Goal: Transaction & Acquisition: Purchase product/service

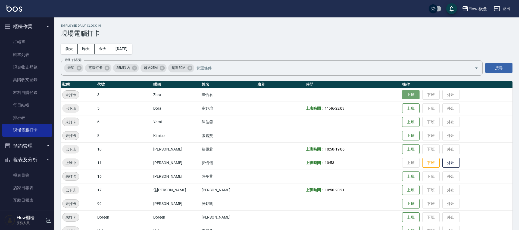
click at [402, 95] on button "上班" at bounding box center [410, 95] width 17 height 10
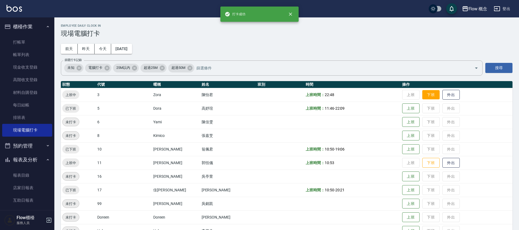
click at [422, 95] on button "下班" at bounding box center [430, 95] width 17 height 10
click at [422, 159] on button "下班" at bounding box center [430, 163] width 17 height 10
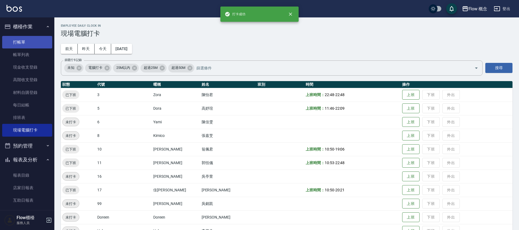
click at [39, 37] on link "打帳單" at bounding box center [27, 42] width 50 height 12
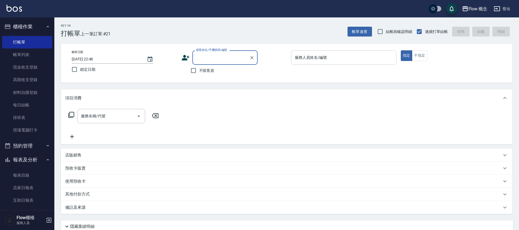
click at [329, 52] on div "服務人員姓名/編號" at bounding box center [343, 57] width 105 height 14
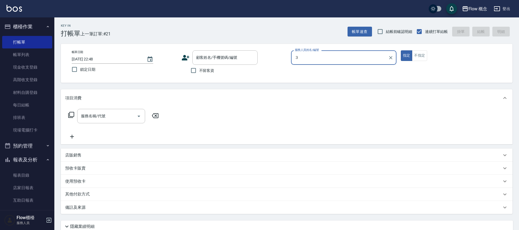
type input "３"
click at [401, 50] on button "指定" at bounding box center [407, 55] width 12 height 11
type button "true"
click at [323, 51] on div "服務人員姓名/編號" at bounding box center [343, 57] width 105 height 14
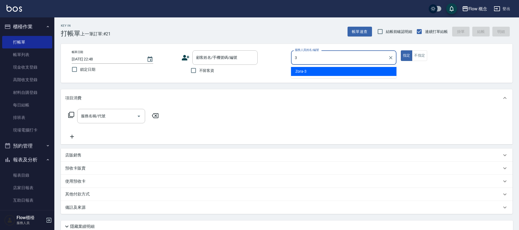
type input "Zora-3"
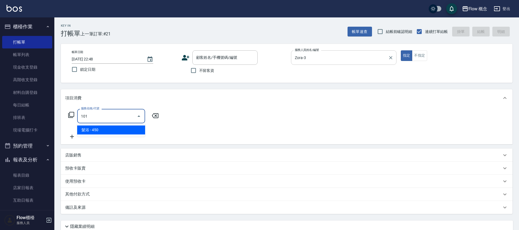
type input "髮浴 (101)"
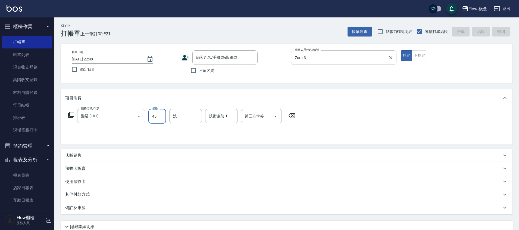
type input "450"
click at [162, 171] on div "預收卡販賣" at bounding box center [286, 168] width 451 height 13
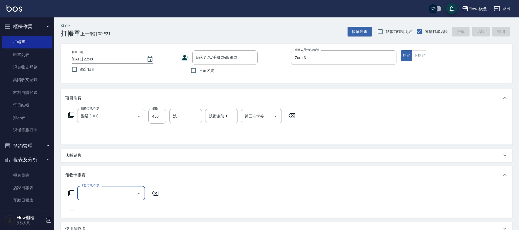
click at [123, 129] on div "服務名稱/代號 髮浴 (101) 服務名稱/代號 價格 450 價格 洗-1 洗-1 技術協助-1 技術協助-1 第三方卡券 第三方卡券" at bounding box center [181, 124] width 233 height 31
click at [114, 166] on div "預收卡販賣 卡券名稱/代號 卡券名稱/代號" at bounding box center [286, 191] width 451 height 51
click at [114, 172] on div "預收卡販賣" at bounding box center [283, 175] width 436 height 6
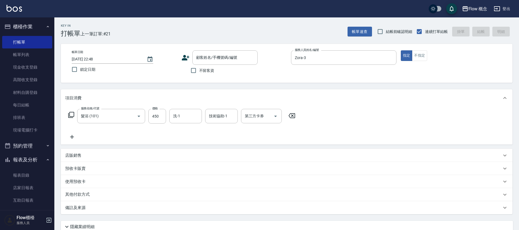
click at [206, 71] on span "不留客資" at bounding box center [206, 71] width 15 height 6
click at [199, 71] on input "不留客資" at bounding box center [193, 70] width 11 height 11
checkbox input "true"
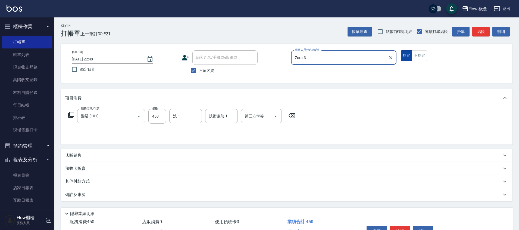
click at [404, 53] on button "指定" at bounding box center [407, 55] width 12 height 11
click at [417, 54] on button "不指定" at bounding box center [419, 55] width 15 height 11
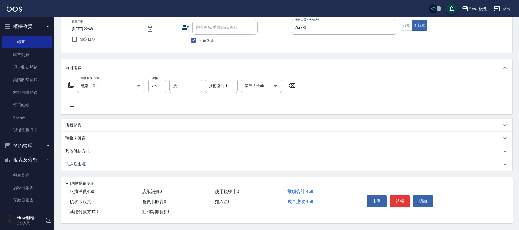
scroll to position [33, 0]
click at [399, 195] on button "結帳" at bounding box center [400, 200] width 20 height 11
type input "[DATE] 22:52"
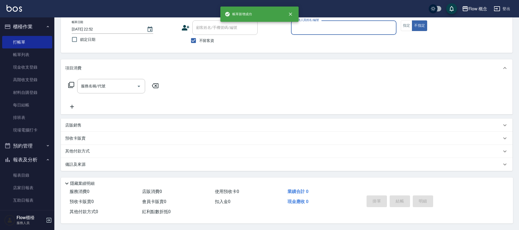
scroll to position [32, 0]
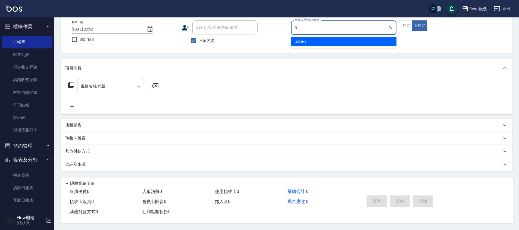
type input "Zora-3"
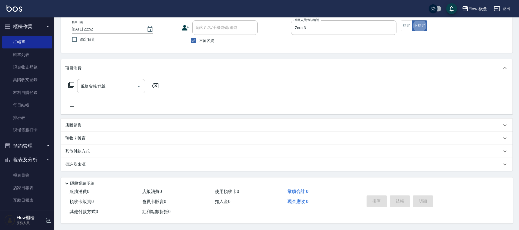
type button "false"
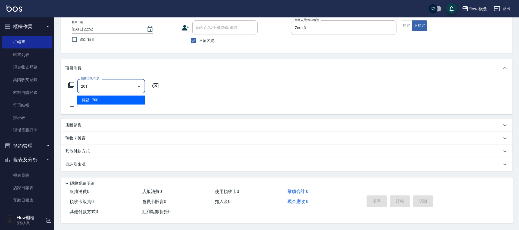
type input "剪髮(201)"
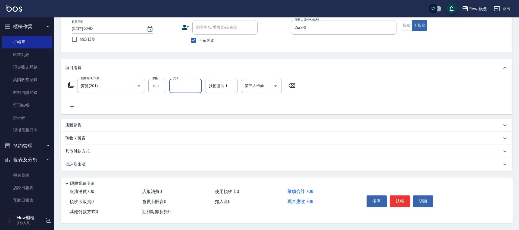
type input "7"
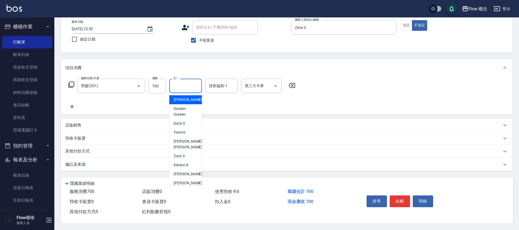
scroll to position [33, 0]
click at [407, 24] on button "指定" at bounding box center [407, 25] width 12 height 11
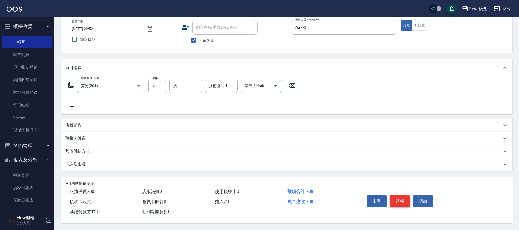
click at [400, 197] on button "結帳" at bounding box center [400, 200] width 20 height 11
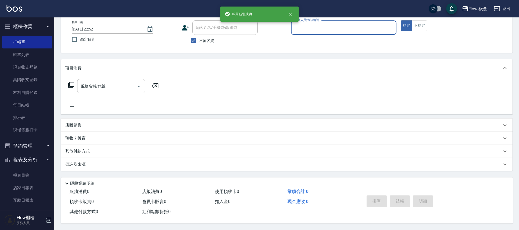
scroll to position [32, 0]
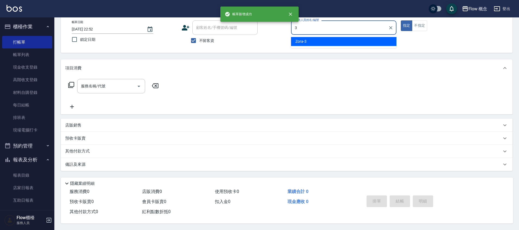
type input "Zora-3"
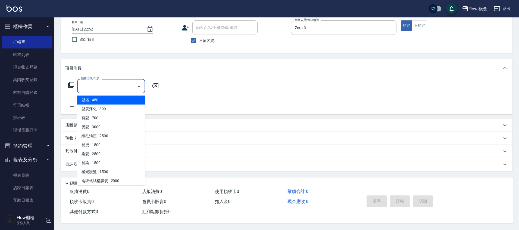
click at [97, 85] on input "服務名稱/代號" at bounding box center [107, 86] width 55 height 10
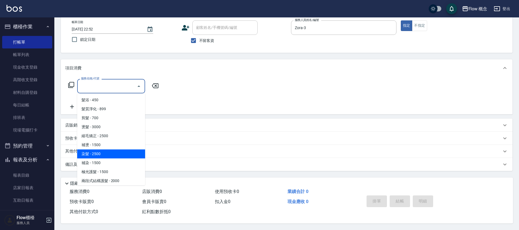
scroll to position [1, 0]
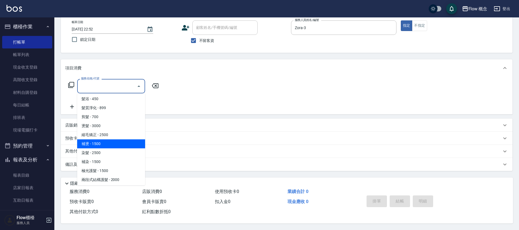
click at [112, 140] on span "補燙 - 1500" at bounding box center [111, 143] width 68 height 9
type input "補燙(303)"
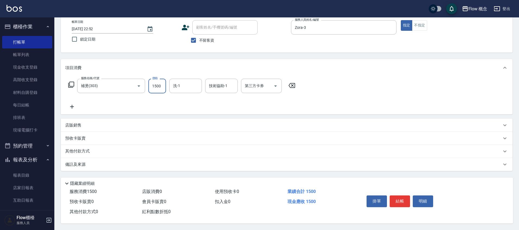
click at [157, 88] on input "1500" at bounding box center [157, 86] width 18 height 15
type input "800"
click at [227, 108] on div "服務名稱/代號 補燙(303) 服務名稱/代號 價格 800 價格 洗-1 洗-1 技術協助-1 技術協助-1 第三方卡券 第三方卡券" at bounding box center [286, 95] width 451 height 38
click at [402, 202] on button "結帳" at bounding box center [400, 200] width 20 height 11
type input "[DATE] 22:53"
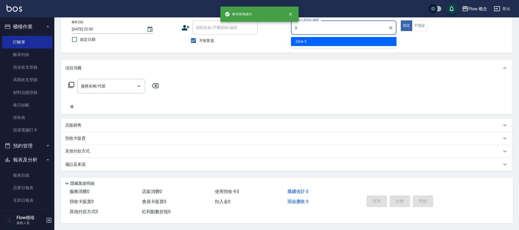
type input "Zora-3"
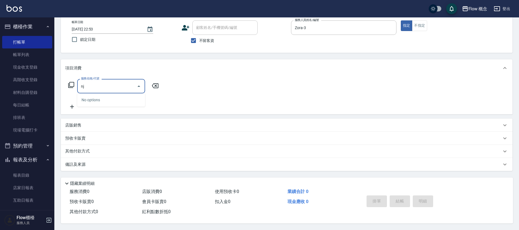
type input "n"
type input "M"
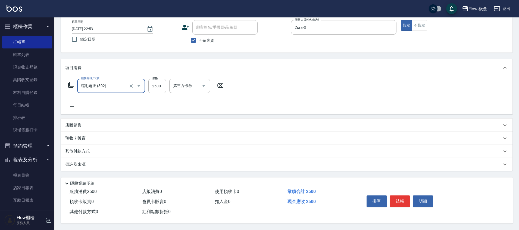
type input "縮毛矯正 (302)"
type input "1500"
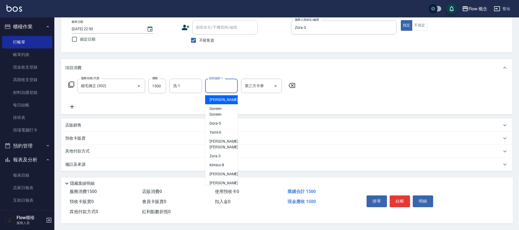
click at [208, 83] on input "技術協助-1" at bounding box center [222, 86] width 28 height 10
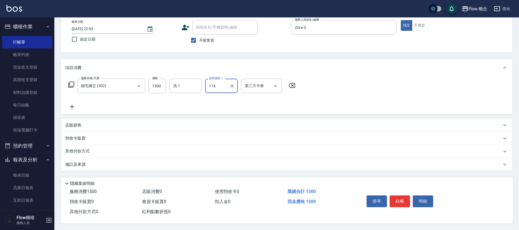
type input "174"
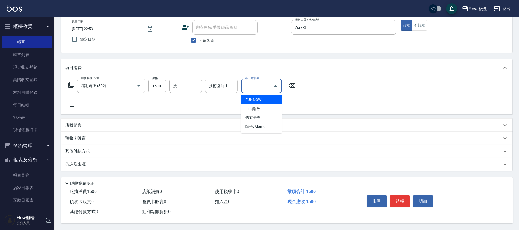
click at [205, 88] on div "技術協助-1" at bounding box center [221, 86] width 33 height 14
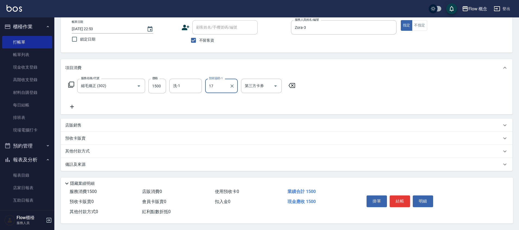
type input "佳[PERSON_NAME]-17"
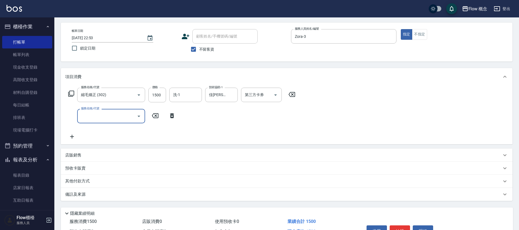
scroll to position [0, 0]
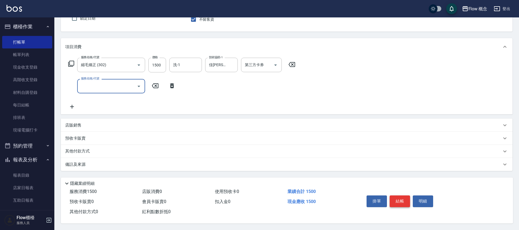
click at [401, 201] on button "結帳" at bounding box center [400, 200] width 20 height 11
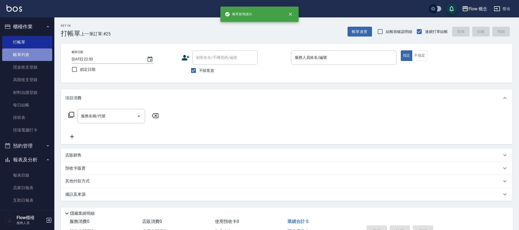
click at [42, 49] on link "帳單列表" at bounding box center [27, 54] width 50 height 12
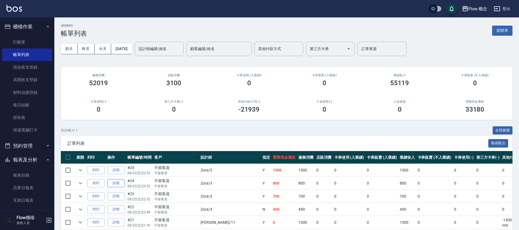
click at [120, 181] on link "詳情" at bounding box center [115, 183] width 17 height 8
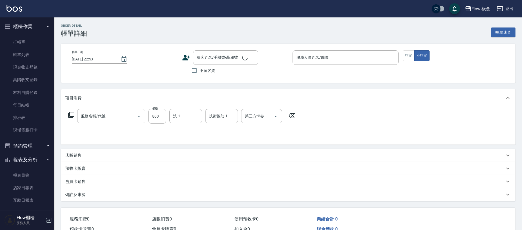
type input "補燙(303)"
type input "[DATE] 22:52"
checkbox input "true"
type input "Zora-3"
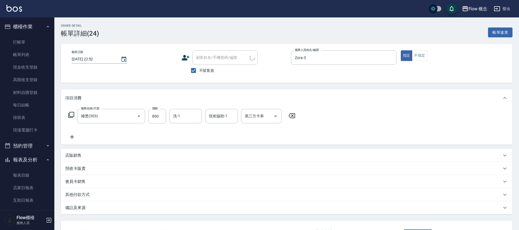
click at [218, 118] on div "技術協助-1 技術協助-1" at bounding box center [221, 116] width 33 height 14
type input "佳[PERSON_NAME]-17"
click at [190, 109] on div "洗-1" at bounding box center [185, 116] width 33 height 14
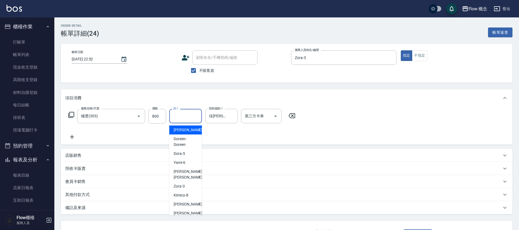
click at [357, 120] on div "服務名稱/代號 補燙(303) 服務名稱/代號 價格 800 價格 洗-1 洗-1 技術協助-1 佳蒨-17 技術協助-1 第三方卡券 第三方卡券" at bounding box center [286, 125] width 451 height 38
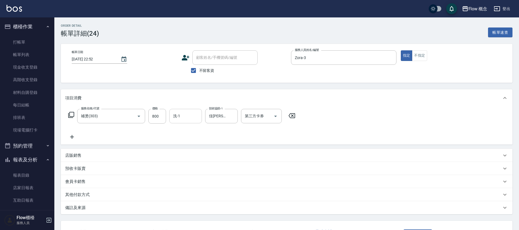
click at [199, 114] on div "洗-1" at bounding box center [185, 116] width 33 height 14
type input "Dora-5"
click at [266, 132] on div "服務名稱/代號 補燙(303) 服務名稱/代號 價格 800 價格 洗-1 Dora-5 洗-1 技術協助-1 佳蒨-17 技術協助-1 第三方卡券 第三方卡券" at bounding box center [181, 124] width 233 height 31
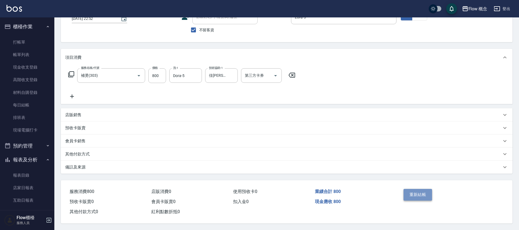
click at [425, 191] on button "重新結帳" at bounding box center [417, 194] width 29 height 11
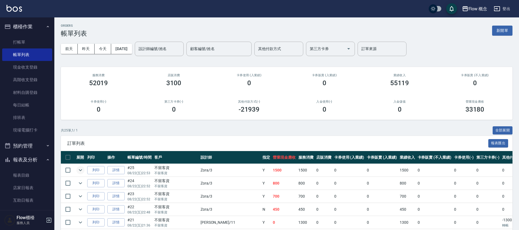
click at [82, 173] on button "expand row" at bounding box center [80, 170] width 8 height 8
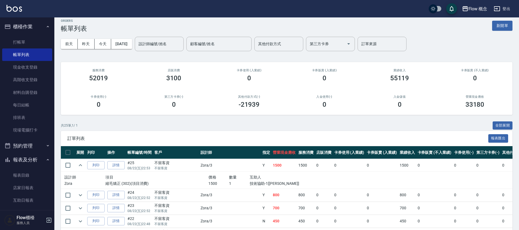
scroll to position [10, 0]
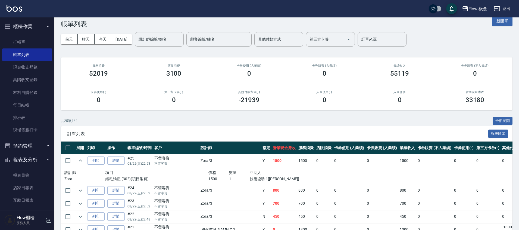
click at [297, 214] on td "450" at bounding box center [306, 216] width 18 height 13
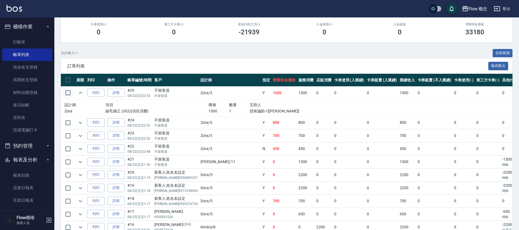
scroll to position [0, 0]
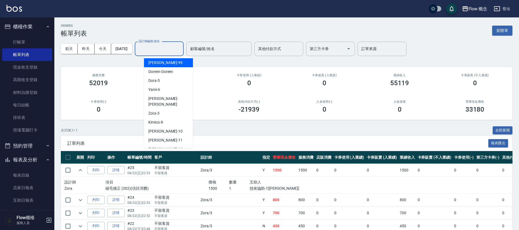
click at [164, 46] on input "設計師編號/姓名" at bounding box center [159, 49] width 44 height 10
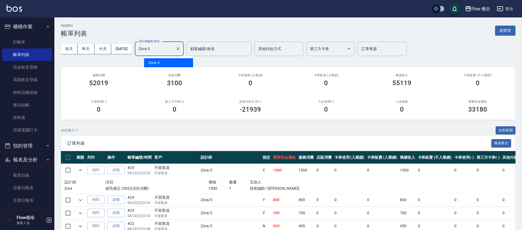
type input "Zora-3"
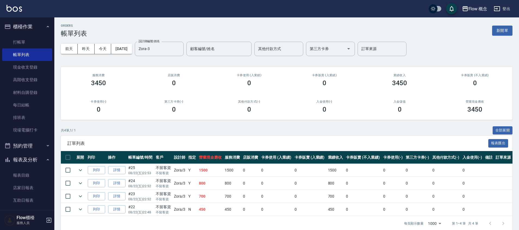
click at [25, 36] on li "打帳單" at bounding box center [27, 42] width 50 height 12
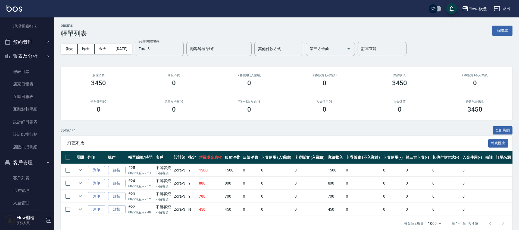
scroll to position [126, 0]
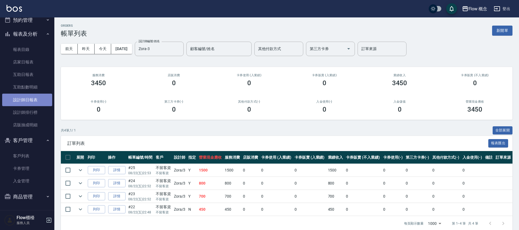
click at [33, 98] on link "設計師日報表" at bounding box center [27, 99] width 50 height 12
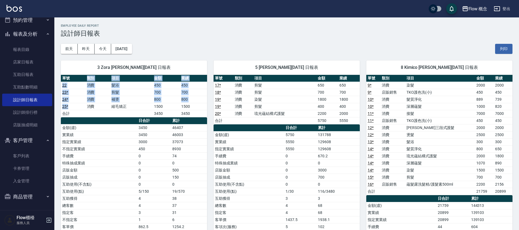
drag, startPoint x: 72, startPoint y: 79, endPoint x: 77, endPoint y: 109, distance: 29.7
click at [77, 109] on table "單號 類別 項目 金額 業績 22 消費 髮浴 450 450 23 * 消費 剪髮 700 700 24 * 消費 補燙 800 800 25 * 消費 縮…" at bounding box center [134, 96] width 146 height 42
click at [77, 109] on td "25 *" at bounding box center [73, 106] width 25 height 7
drag, startPoint x: 78, startPoint y: 115, endPoint x: 70, endPoint y: 85, distance: 31.0
click at [70, 85] on tbody "22 消費 髮浴 450 450 23 * 消費 剪髮 700 700 24 * 消費 補燙 800 800 25 * 消費 縮毛矯正 1500 1500 合…" at bounding box center [134, 98] width 146 height 35
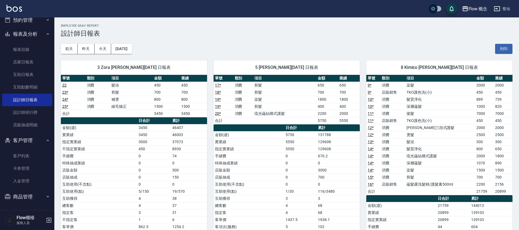
click at [77, 66] on span "3 Zora [PERSON_NAME][DATE] 日報表" at bounding box center [133, 67] width 133 height 5
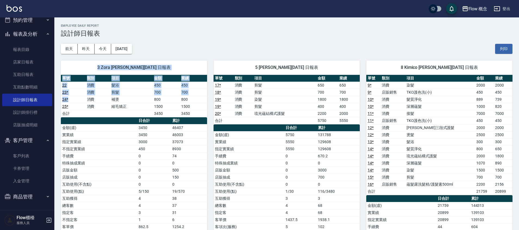
drag, startPoint x: 77, startPoint y: 66, endPoint x: 69, endPoint y: 99, distance: 34.4
click at [69, 99] on div "3 Zora [PERSON_NAME][DATE] 日報表 單號 類別 項目 金額 業績 22 消費 髮浴 450 450 23 * 消費 剪髮 700 7…" at bounding box center [134, 155] width 146 height 190
click at [71, 97] on td "24 *" at bounding box center [73, 99] width 25 height 7
drag, startPoint x: 73, startPoint y: 86, endPoint x: 65, endPoint y: 102, distance: 17.9
click at [65, 102] on tbody "22 消費 髮浴 450 450 23 * 消費 剪髮 700 700 24 * 消費 補燙 800 800 25 * 消費 縮毛矯正 1500 1500 合…" at bounding box center [134, 98] width 146 height 35
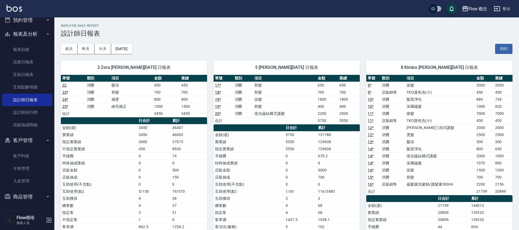
click at [80, 75] on th "單號" at bounding box center [73, 78] width 25 height 7
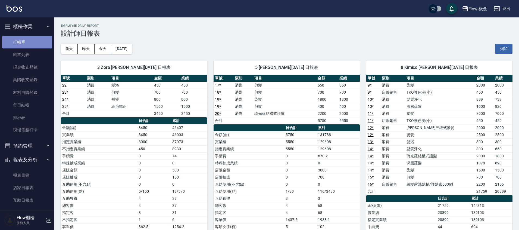
click at [34, 46] on link "打帳單" at bounding box center [27, 42] width 50 height 12
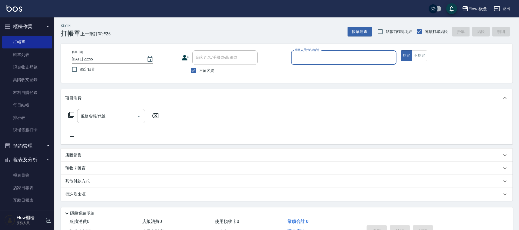
click at [387, 56] on input "服務人員姓名/編號" at bounding box center [343, 58] width 101 height 10
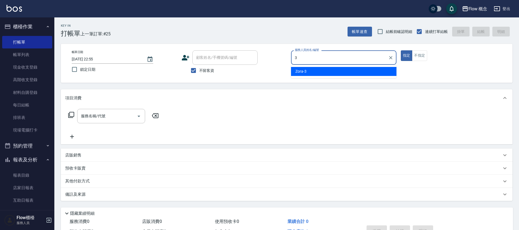
type input "Zora-3"
type button "true"
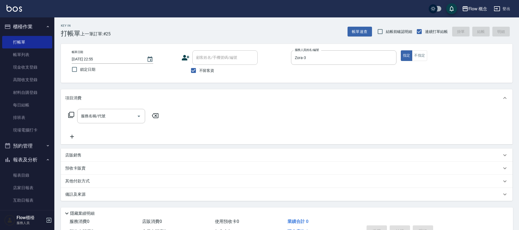
click at [102, 108] on div "服務名稱/代號 服務名稱/代號" at bounding box center [286, 124] width 451 height 37
click at [107, 118] on input "服務名稱/代號" at bounding box center [107, 116] width 55 height 10
type input "n"
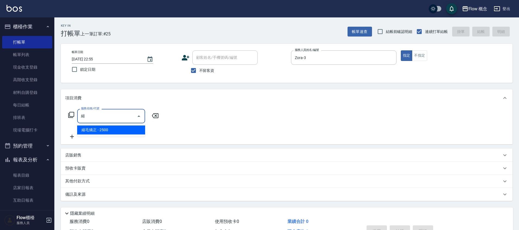
type input "縮毛矯正 (302)"
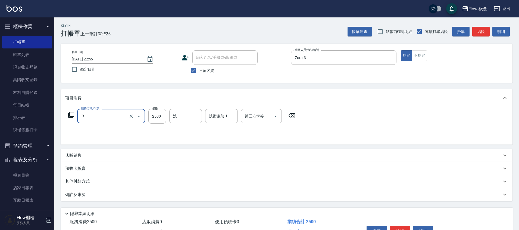
type input "３"
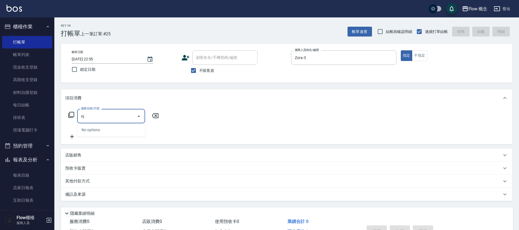
type input "n"
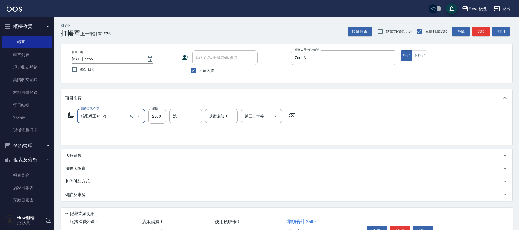
type input "縮毛矯正 (302)"
type input "1480"
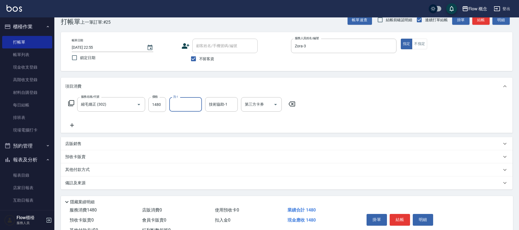
scroll to position [33, 0]
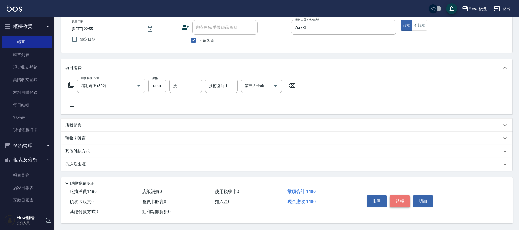
click at [401, 201] on button "結帳" at bounding box center [400, 200] width 20 height 11
type input "[DATE] 22:58"
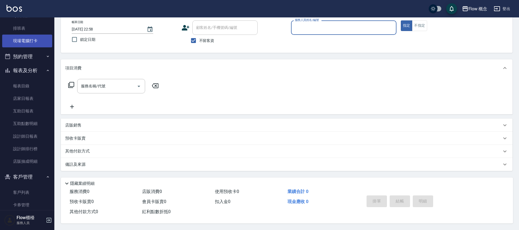
scroll to position [126, 0]
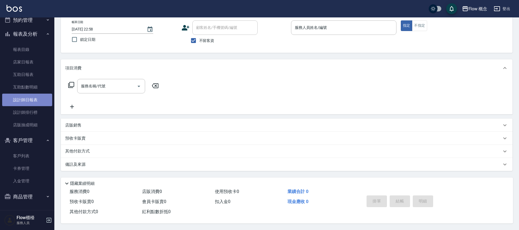
click at [35, 102] on link "設計師日報表" at bounding box center [27, 99] width 50 height 12
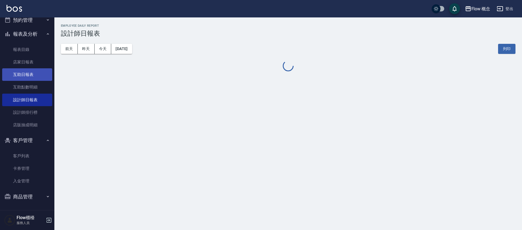
click at [46, 74] on link "互助日報表" at bounding box center [27, 74] width 50 height 12
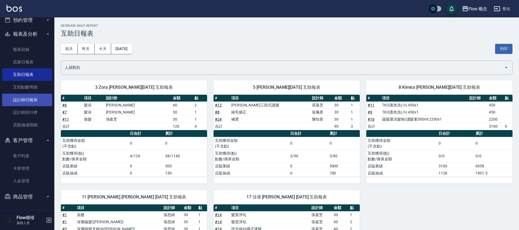
click at [29, 100] on link "設計師日報表" at bounding box center [27, 99] width 50 height 12
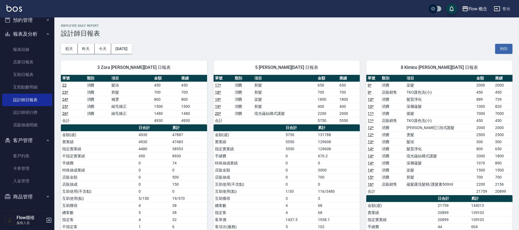
click at [180, 150] on td "38553" at bounding box center [189, 148] width 36 height 7
click at [135, 124] on th "a dense table" at bounding box center [99, 127] width 76 height 7
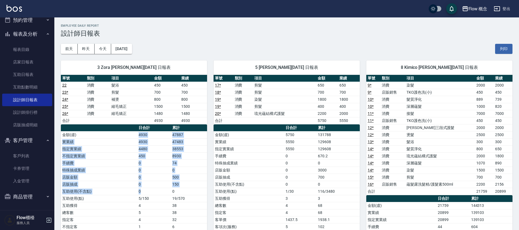
drag, startPoint x: 133, startPoint y: 133, endPoint x: 163, endPoint y: 194, distance: 68.6
click at [163, 194] on tbody "金額(虛) 4930 47887 實業績 4930 47483 指定實業績 4480 38553 不指定實業績 450 8930 手續費 0 74 特殊抽成業…" at bounding box center [134, 191] width 146 height 120
click at [163, 195] on td "5/150" at bounding box center [154, 198] width 34 height 7
drag, startPoint x: 95, startPoint y: 148, endPoint x: 133, endPoint y: 190, distance: 57.5
click at [133, 190] on tbody "金額(虛) 4930 47887 實業績 4930 47483 指定實業績 4480 38553 不指定實業績 450 8930 手續費 0 74 特殊抽成業…" at bounding box center [134, 191] width 146 height 120
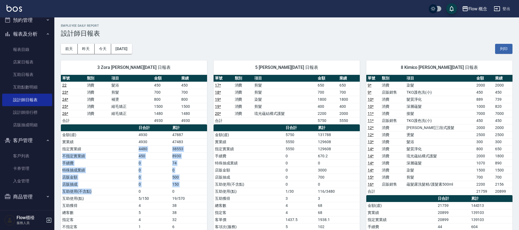
click at [135, 190] on td "互助使用(不含點)" at bounding box center [99, 190] width 76 height 7
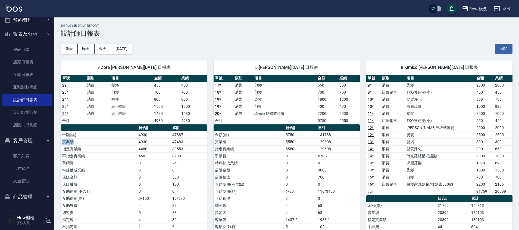
drag, startPoint x: 184, startPoint y: 134, endPoint x: 132, endPoint y: 134, distance: 52.7
click at [133, 137] on tr "金額(虛) 4930 47887" at bounding box center [134, 134] width 146 height 7
click at [132, 134] on td "金額(虛)" at bounding box center [99, 134] width 76 height 7
drag, startPoint x: 132, startPoint y: 134, endPoint x: 204, endPoint y: 137, distance: 72.3
click at [204, 137] on tr "金額(虛) 4930 47887" at bounding box center [134, 134] width 146 height 7
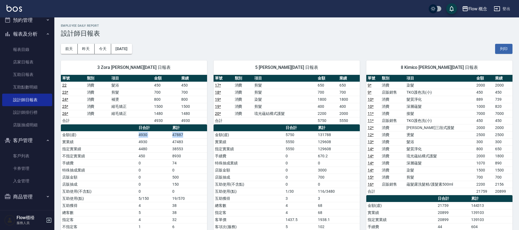
click at [201, 137] on td "47887" at bounding box center [189, 134] width 36 height 7
drag, startPoint x: 180, startPoint y: 134, endPoint x: 132, endPoint y: 132, distance: 47.8
click at [132, 132] on tr "金額(虛) 4930 47887" at bounding box center [134, 134] width 146 height 7
click at [129, 145] on td "實業績" at bounding box center [99, 141] width 76 height 7
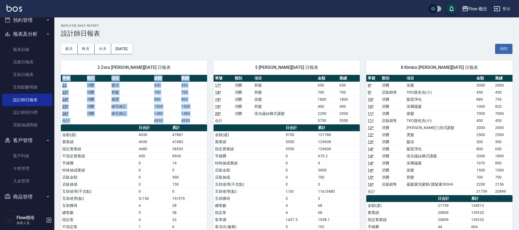
drag, startPoint x: 60, startPoint y: 148, endPoint x: 60, endPoint y: 107, distance: 40.5
click at [60, 107] on div "3 Zora [PERSON_NAME][DATE] 日報表 單號 類別 項目 金額 業績 22 消費 髮浴 450 450 23 * 消費 剪髮 700 7…" at bounding box center [130, 180] width 153 height 253
click at [88, 78] on th "類別" at bounding box center [98, 78] width 25 height 7
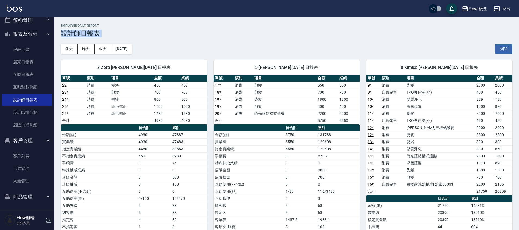
drag, startPoint x: 185, startPoint y: 43, endPoint x: 181, endPoint y: 62, distance: 19.7
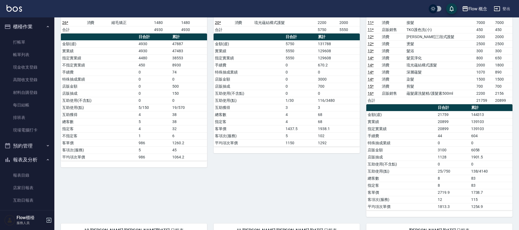
scroll to position [85, 0]
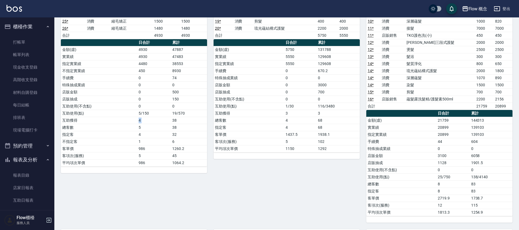
drag, startPoint x: 192, startPoint y: 117, endPoint x: 128, endPoint y: 123, distance: 64.1
click at [128, 123] on tr "互助獲得 4 38" at bounding box center [134, 120] width 146 height 7
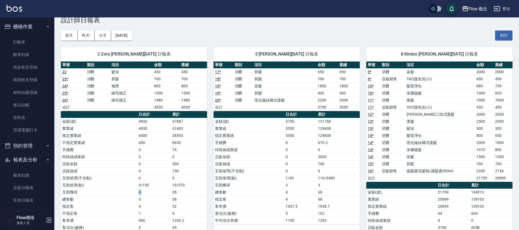
scroll to position [79, 0]
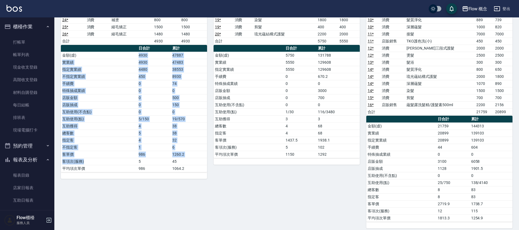
drag, startPoint x: 129, startPoint y: 57, endPoint x: 132, endPoint y: 159, distance: 101.4
click at [132, 159] on tbody "金額(虛) 4930 47887 實業績 4930 47483 指定實業績 4480 38553 不指定實業績 450 8930 手續費 0 74 特殊抽成業…" at bounding box center [134, 112] width 146 height 120
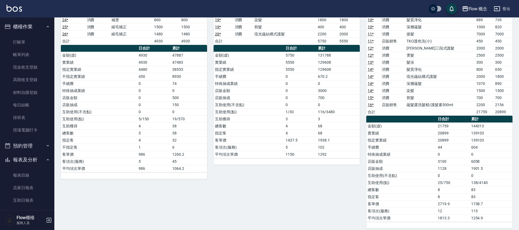
click at [137, 152] on td "986" at bounding box center [154, 153] width 34 height 7
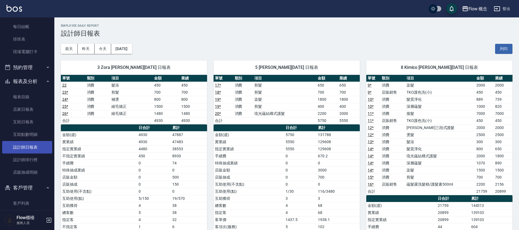
scroll to position [81, 0]
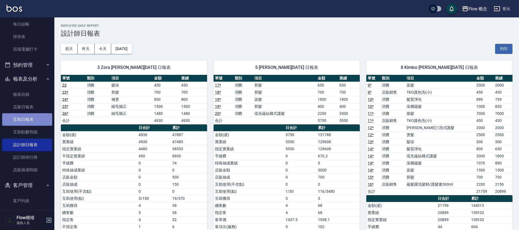
click at [44, 122] on link "互助日報表" at bounding box center [27, 119] width 50 height 12
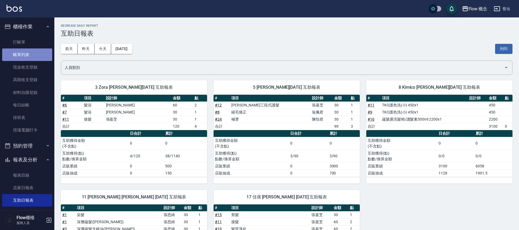
click at [29, 53] on link "帳單列表" at bounding box center [27, 54] width 50 height 12
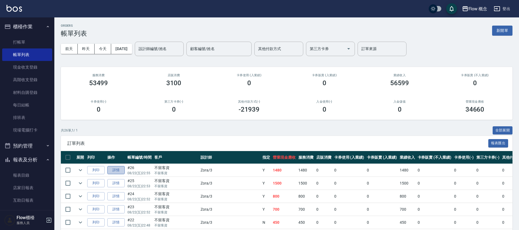
click at [113, 171] on link "詳情" at bounding box center [115, 170] width 17 height 8
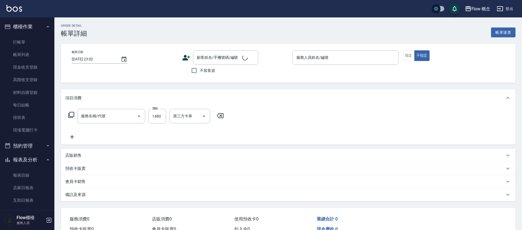
type input "[DATE] 22:55"
checkbox input "true"
type input "Zora-3"
type input "縮毛矯正 (302)"
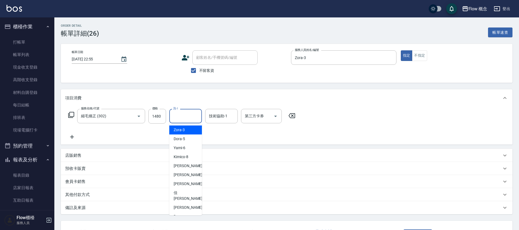
click at [192, 120] on input "洗-1" at bounding box center [186, 116] width 28 height 10
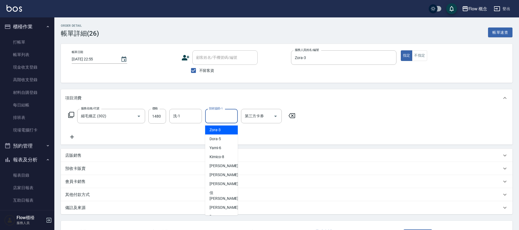
click at [223, 119] on input "技術協助-1" at bounding box center [222, 116] width 28 height 10
click at [192, 117] on input "洗-1" at bounding box center [186, 116] width 28 height 10
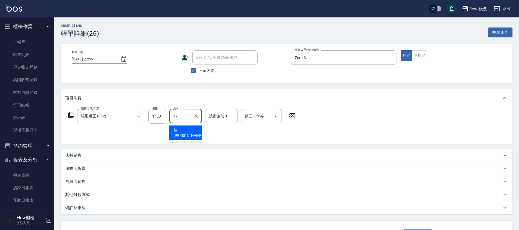
type input "佳[PERSON_NAME]-17"
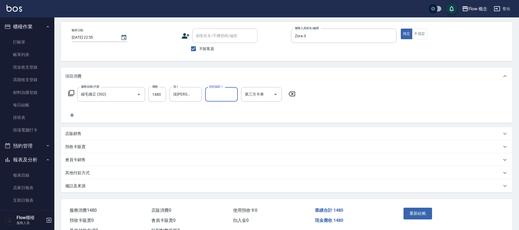
scroll to position [43, 0]
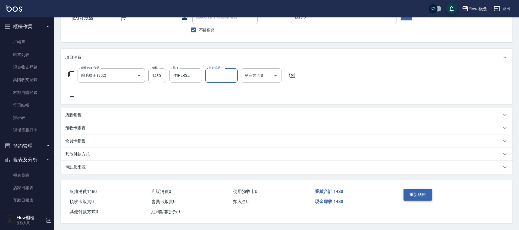
click at [431, 192] on button "重新結帳" at bounding box center [417, 194] width 29 height 11
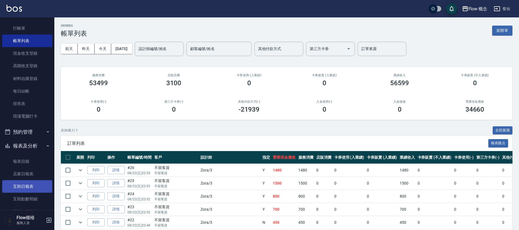
scroll to position [45, 0]
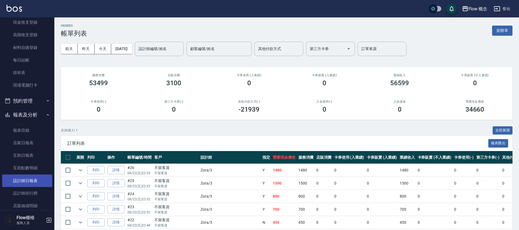
click at [37, 181] on link "設計師日報表" at bounding box center [27, 180] width 50 height 12
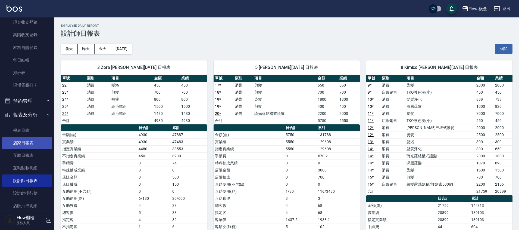
click at [36, 143] on link "店家日報表" at bounding box center [27, 142] width 50 height 12
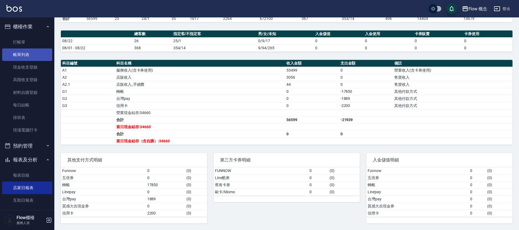
click at [34, 56] on link "帳單列表" at bounding box center [27, 54] width 50 height 12
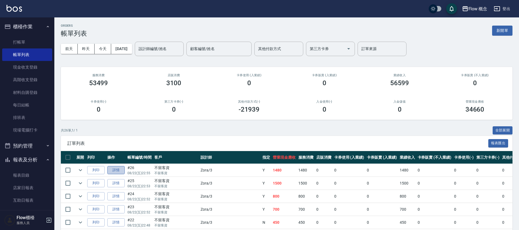
click at [121, 168] on link "詳情" at bounding box center [115, 170] width 17 height 8
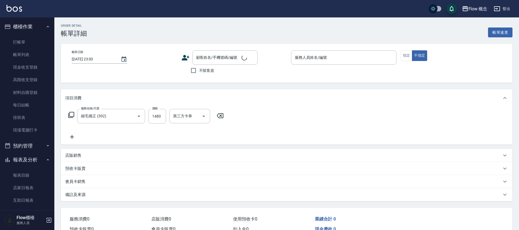
type input "縮毛矯正 (302)"
type input "[DATE] 22:55"
checkbox input "true"
type input "Zora-3"
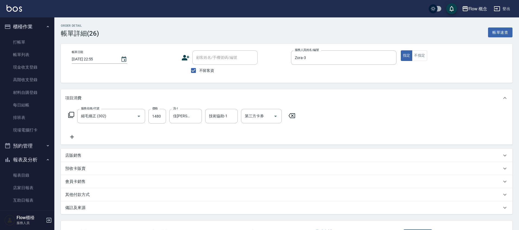
click at [78, 194] on p "其他付款方式" at bounding box center [77, 195] width 24 height 6
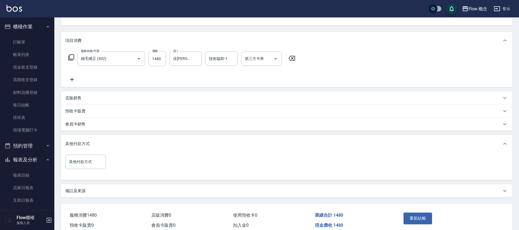
scroll to position [83, 0]
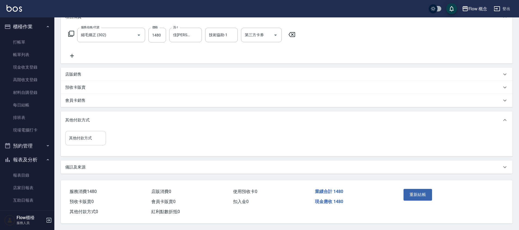
click at [80, 131] on div "其他付款方式 其他付款方式" at bounding box center [85, 138] width 41 height 14
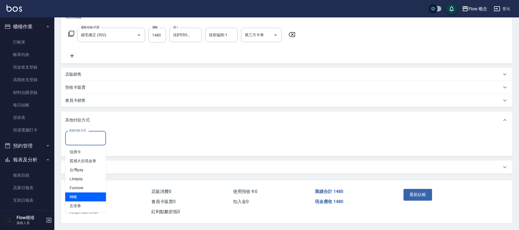
click at [86, 193] on span "轉帳" at bounding box center [85, 196] width 41 height 9
type input "轉帳"
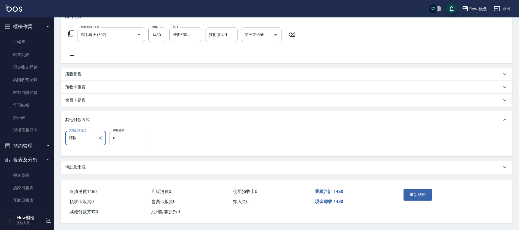
click at [131, 137] on input "0" at bounding box center [129, 137] width 41 height 15
type input "1480"
click at [420, 181] on div "重新結帳" at bounding box center [450, 198] width 111 height 37
click at [416, 190] on button "重新結帳" at bounding box center [417, 194] width 29 height 11
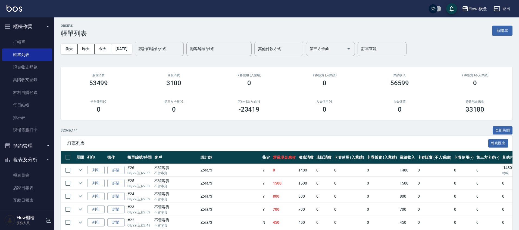
click at [280, 45] on input "其他付款方式" at bounding box center [279, 49] width 44 height 10
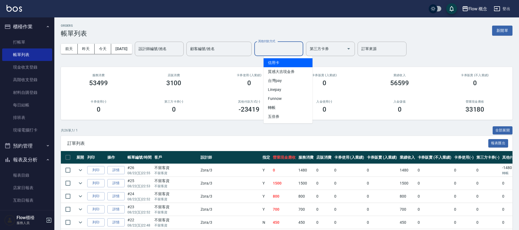
click at [291, 65] on span "信用卡" at bounding box center [288, 62] width 49 height 9
type input "信用卡"
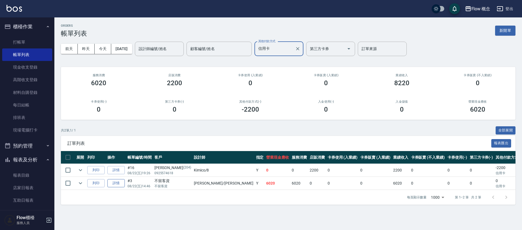
click at [116, 182] on link "詳情" at bounding box center [115, 183] width 17 height 8
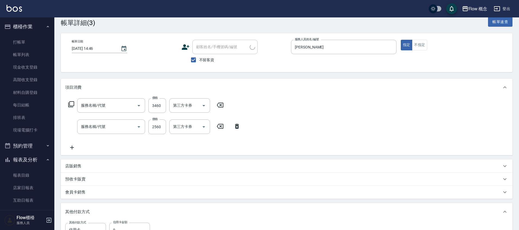
type input "[DATE] 14:46"
checkbox input "true"
type input "[PERSON_NAME]"
type input "設計師原本客人"
type input "京喚羽（[PERSON_NAME]）(521)"
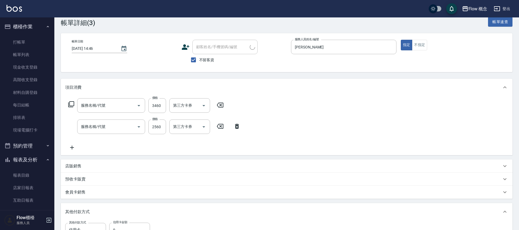
type input "深層蘊髮含精油([PERSON_NAME])(606)"
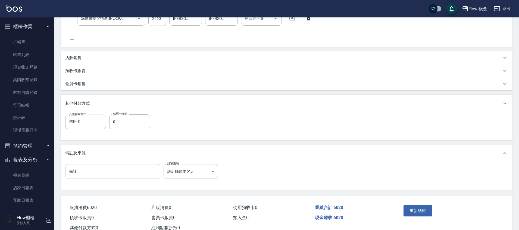
scroll to position [137, 0]
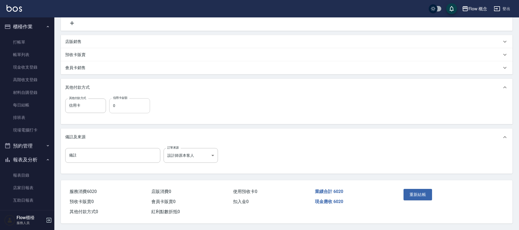
click at [134, 104] on input "0" at bounding box center [129, 105] width 41 height 15
type input "6020"
click at [410, 191] on button "重新結帳" at bounding box center [417, 194] width 29 height 11
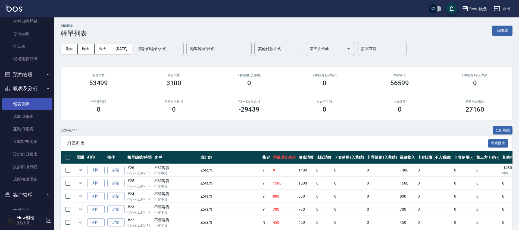
scroll to position [107, 0]
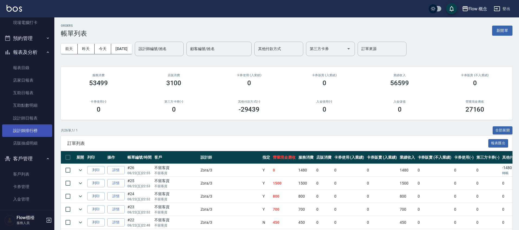
click at [34, 130] on link "設計師排行榜" at bounding box center [27, 130] width 50 height 12
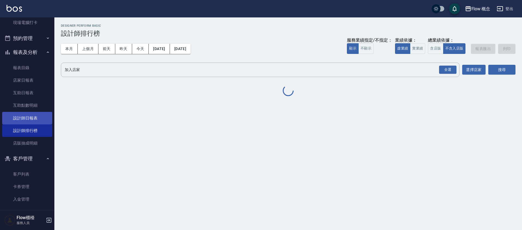
click at [39, 119] on link "設計師日報表" at bounding box center [27, 118] width 50 height 12
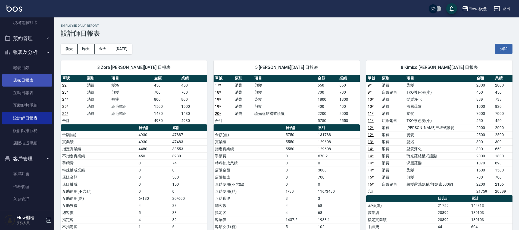
click at [38, 81] on link "店家日報表" at bounding box center [27, 80] width 50 height 12
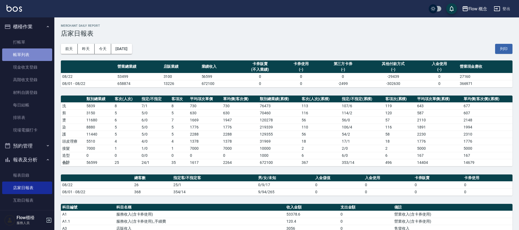
click at [36, 51] on link "帳單列表" at bounding box center [27, 54] width 50 height 12
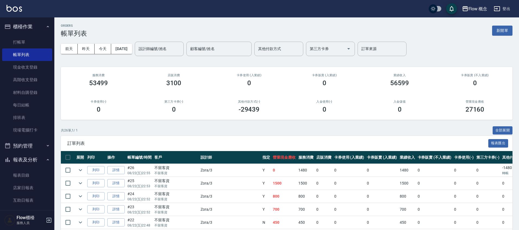
click at [271, 200] on td "800" at bounding box center [284, 196] width 26 height 13
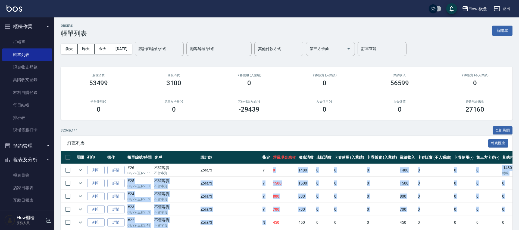
drag, startPoint x: 243, startPoint y: 217, endPoint x: 215, endPoint y: 167, distance: 57.3
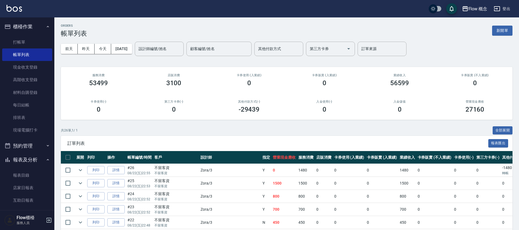
click at [261, 167] on td "Y" at bounding box center [266, 170] width 10 height 13
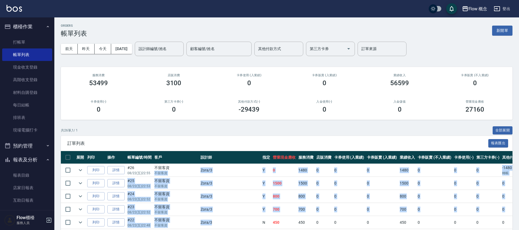
drag, startPoint x: 179, startPoint y: 169, endPoint x: 211, endPoint y: 226, distance: 65.2
click at [211, 226] on td "Zora /3" at bounding box center [230, 222] width 62 height 13
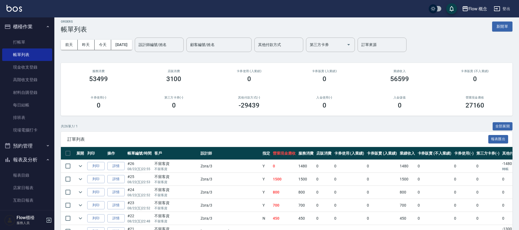
scroll to position [9, 0]
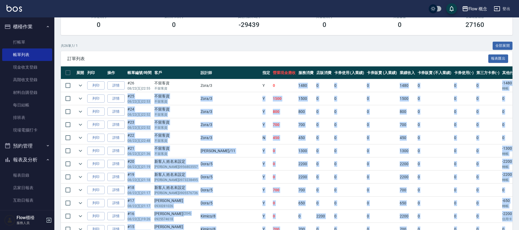
drag, startPoint x: 245, startPoint y: 185, endPoint x: 250, endPoint y: 236, distance: 51.6
click at [250, 229] on html "Flow 概念 登出 櫃檯作業 打帳單 帳單列表 現金收支登錄 高階收支登錄 材料自購登錄 每日結帳 排班表 現場電腦打卡 預約管理 預約管理 單日預約紀錄 …" at bounding box center [259, 178] width 519 height 524
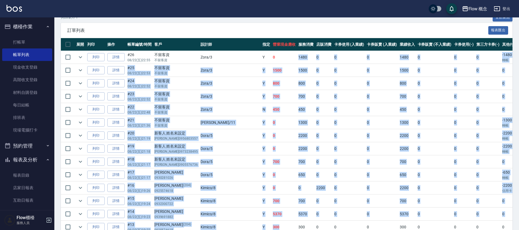
click at [297, 192] on td "0" at bounding box center [306, 187] width 18 height 13
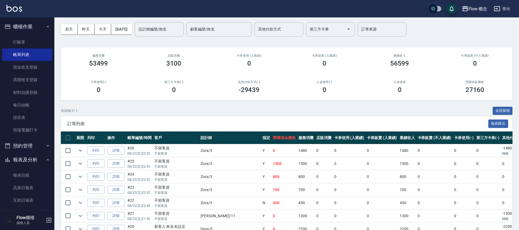
scroll to position [57, 0]
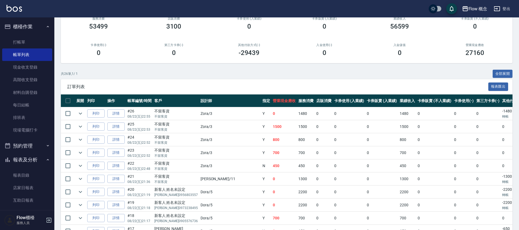
drag, startPoint x: 152, startPoint y: 116, endPoint x: 166, endPoint y: 149, distance: 35.3
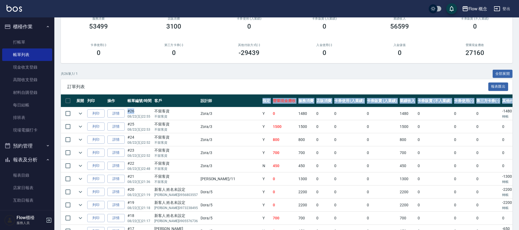
drag, startPoint x: 149, startPoint y: 111, endPoint x: 194, endPoint y: 104, distance: 45.7
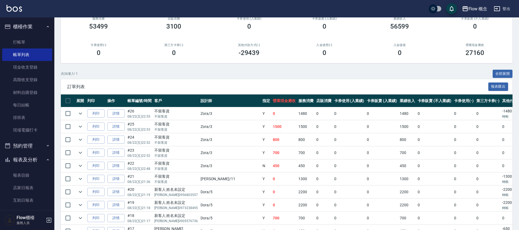
drag, startPoint x: 186, startPoint y: 108, endPoint x: 223, endPoint y: 152, distance: 57.6
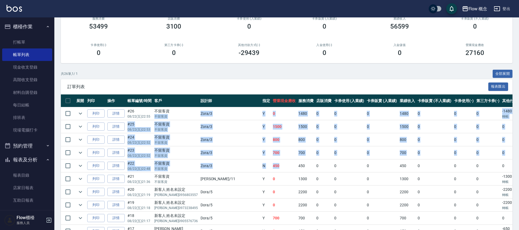
drag, startPoint x: 168, startPoint y: 109, endPoint x: 250, endPoint y: 167, distance: 101.0
drag, startPoint x: 294, startPoint y: 165, endPoint x: 189, endPoint y: 109, distance: 119.3
click at [199, 112] on td "Zora /3" at bounding box center [230, 113] width 62 height 13
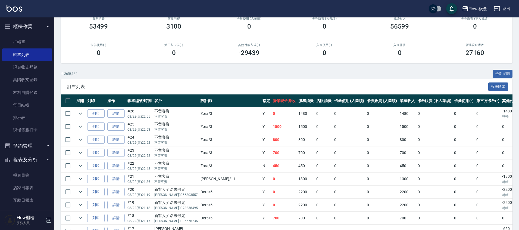
drag, startPoint x: 147, startPoint y: 114, endPoint x: 220, endPoint y: 157, distance: 84.8
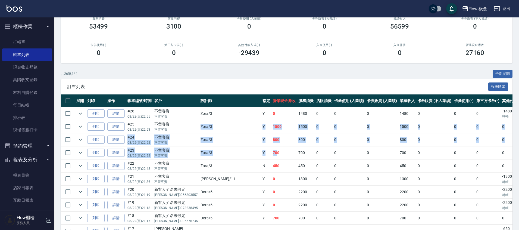
drag, startPoint x: 168, startPoint y: 131, endPoint x: 230, endPoint y: 155, distance: 66.5
drag, startPoint x: 255, startPoint y: 150, endPoint x: 202, endPoint y: 124, distance: 59.3
click at [202, 124] on td "Zora /3" at bounding box center [230, 126] width 62 height 13
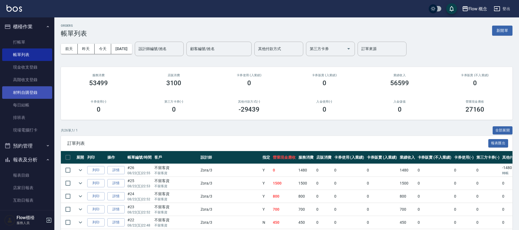
scroll to position [126, 0]
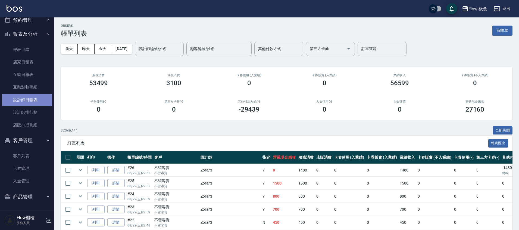
click at [38, 102] on link "設計師日報表" at bounding box center [27, 99] width 50 height 12
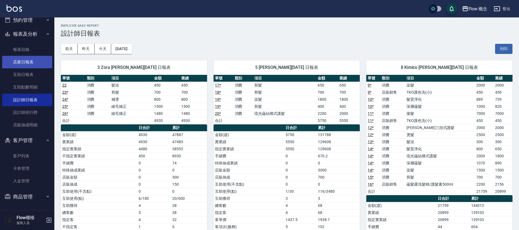
click at [30, 61] on link "店家日報表" at bounding box center [27, 62] width 50 height 12
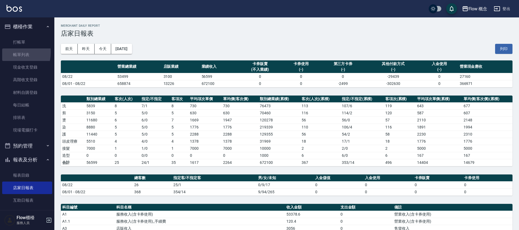
drag, startPoint x: 11, startPoint y: 52, endPoint x: 166, endPoint y: 1, distance: 163.2
click at [11, 52] on link "帳單列表" at bounding box center [27, 54] width 50 height 12
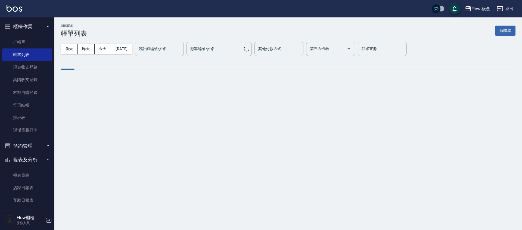
click at [206, 39] on div "[DATE] [DATE] [DATE] [DATE] 設計師編號/姓名 設計師編號/姓名 顧客編號/姓名 顧客編號/姓名 其他付款方式 其他付款方式 第三方…" at bounding box center [288, 48] width 454 height 23
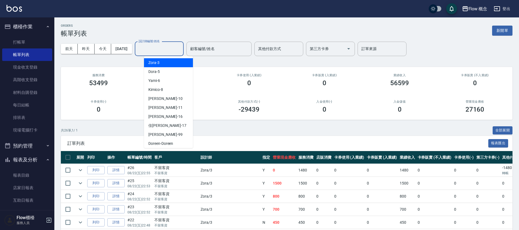
click at [168, 44] on div "設計師編號/姓名 設計師編號/姓名" at bounding box center [159, 49] width 49 height 14
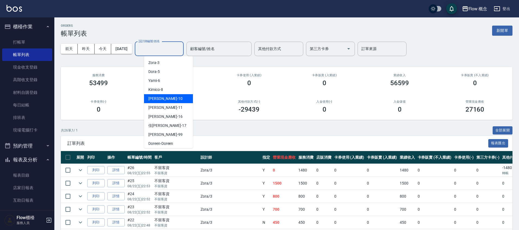
click at [175, 102] on div "[PERSON_NAME] -10" at bounding box center [168, 98] width 49 height 9
type input "[PERSON_NAME]-10"
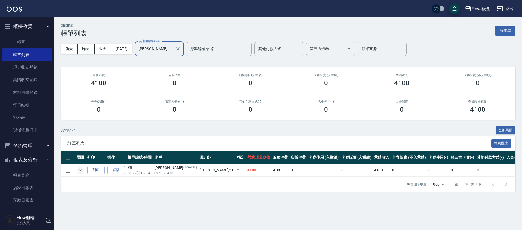
click at [81, 166] on button "expand row" at bounding box center [80, 170] width 8 height 8
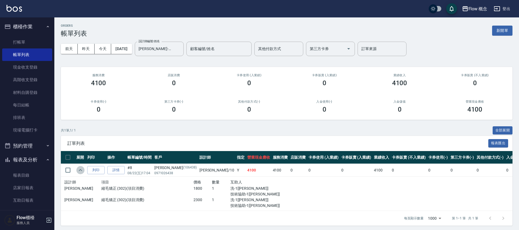
click at [81, 166] on button "expand row" at bounding box center [80, 170] width 8 height 8
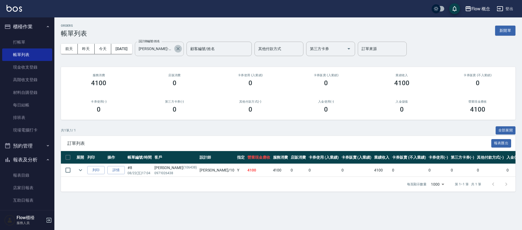
click at [181, 49] on icon "Clear" at bounding box center [177, 48] width 5 height 5
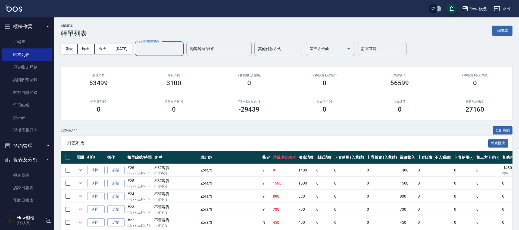
click at [168, 55] on div "設計師編號/姓名" at bounding box center [159, 49] width 49 height 14
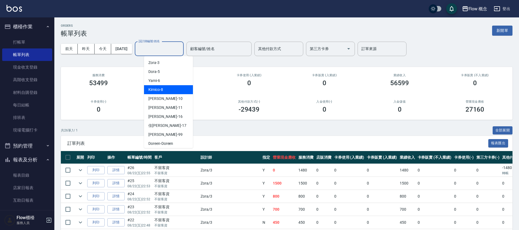
click at [156, 90] on span "Kimico -8" at bounding box center [155, 90] width 15 height 6
type input "Kimico-8"
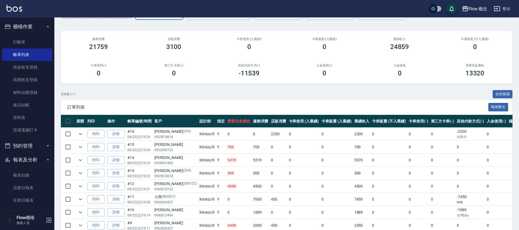
scroll to position [64, 0]
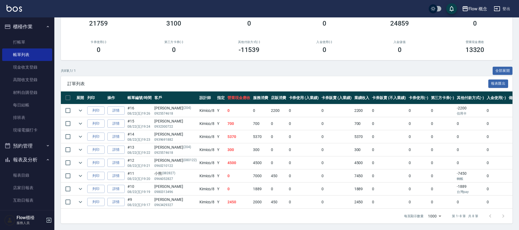
click at [269, 109] on td "2200" at bounding box center [278, 110] width 18 height 13
click at [81, 111] on td at bounding box center [80, 110] width 11 height 13
click at [81, 108] on icon "expand row" at bounding box center [80, 110] width 7 height 7
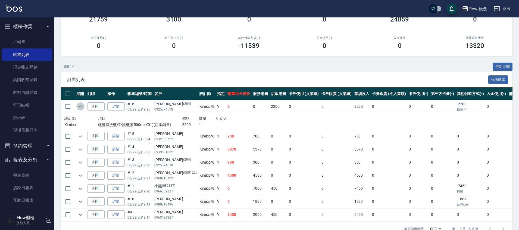
click at [81, 108] on icon "expand row" at bounding box center [80, 106] width 7 height 7
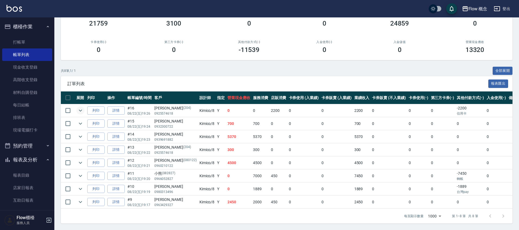
click at [252, 123] on td "700" at bounding box center [261, 123] width 18 height 13
click at [226, 132] on td "5370" at bounding box center [239, 136] width 26 height 13
click at [252, 109] on td "0" at bounding box center [261, 110] width 18 height 13
click at [252, 135] on td "5370" at bounding box center [261, 136] width 18 height 13
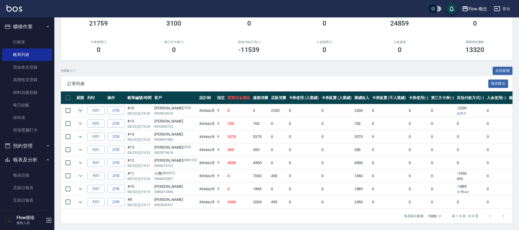
click at [252, 135] on td "5370" at bounding box center [261, 136] width 18 height 13
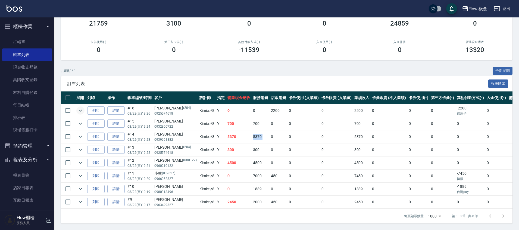
click at [252, 135] on td "5370" at bounding box center [261, 136] width 18 height 13
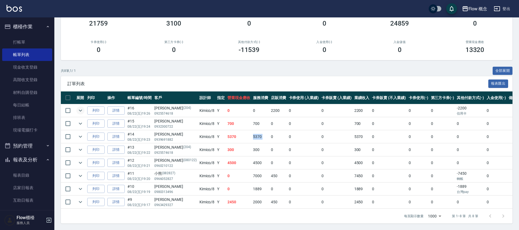
click at [252, 135] on td "5370" at bounding box center [261, 136] width 18 height 13
click at [229, 147] on td "300" at bounding box center [239, 149] width 26 height 13
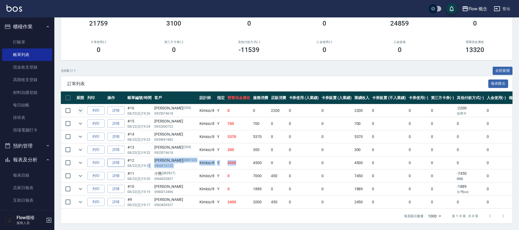
drag, startPoint x: 227, startPoint y: 157, endPoint x: 123, endPoint y: 161, distance: 104.9
click at [139, 161] on tr "列印 詳情 #12 08/22 (五) 19:21 [PERSON_NAME](080122) 0960210122 Kimico /8 Y 4500 450…" at bounding box center [298, 162] width 475 height 13
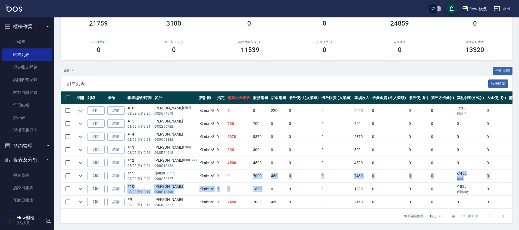
drag, startPoint x: 219, startPoint y: 174, endPoint x: 266, endPoint y: 181, distance: 47.5
click at [266, 181] on tbody "列印 詳情 #16 08/22 (五) 19:26 [PERSON_NAME] [PHONE_NUMBER] Kimico /8 Y 0 0 2200 0 0…" at bounding box center [298, 156] width 475 height 104
click at [269, 182] on td "0" at bounding box center [278, 188] width 18 height 13
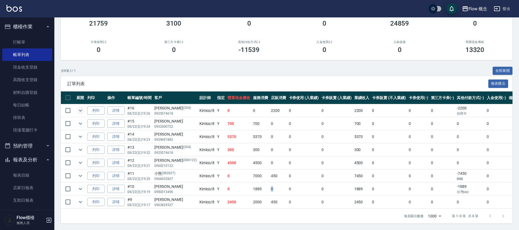
click at [269, 182] on td "0" at bounding box center [278, 188] width 18 height 13
drag, startPoint x: 244, startPoint y: 185, endPoint x: 244, endPoint y: 193, distance: 8.2
click at [252, 185] on td "1889" at bounding box center [261, 188] width 18 height 13
drag, startPoint x: 246, startPoint y: 198, endPoint x: 209, endPoint y: 200, distance: 37.0
click at [209, 200] on tr "列印 詳情 #9 08/22 (五) 19:17 [PERSON_NAME] 0963429327 Kimico /8 Y 2450 2000 450 0 0…" at bounding box center [298, 201] width 475 height 13
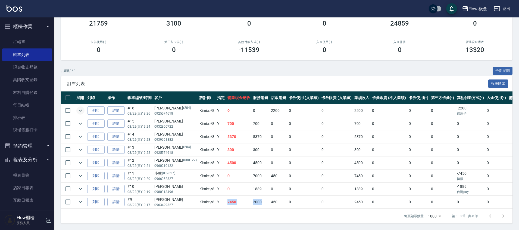
click at [226, 198] on td "2450" at bounding box center [239, 201] width 26 height 13
click at [82, 199] on icon "expand row" at bounding box center [80, 201] width 7 height 7
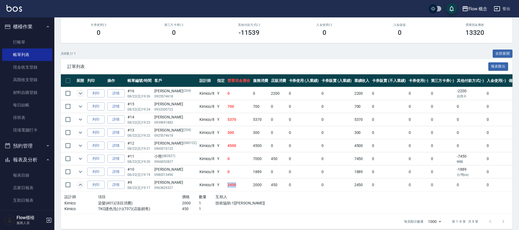
scroll to position [86, 0]
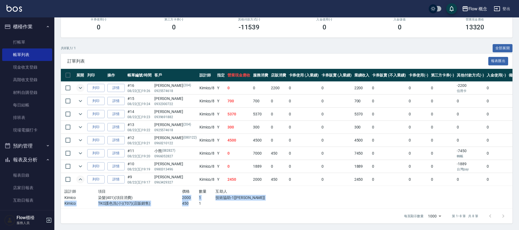
drag, startPoint x: 168, startPoint y: 193, endPoint x: 185, endPoint y: 199, distance: 17.9
click at [185, 199] on div "設計師 項目 價格 數量 互助人 Kimico 染髮(401)(項目消費) 2000 1 技術協助-1[[PERSON_NAME]] Kimico TKO護色…" at bounding box center [165, 197] width 202 height 18
click at [185, 200] on p "450" at bounding box center [190, 203] width 17 height 6
drag, startPoint x: 168, startPoint y: 193, endPoint x: 189, endPoint y: 204, distance: 23.2
click at [189, 204] on div "設計師 項目 價格 數量 互助人 Kimico 染髮(401)(項目消費) 2000 1 技術協助-1[[PERSON_NAME]] Kimico TKO護色…" at bounding box center [165, 197] width 206 height 23
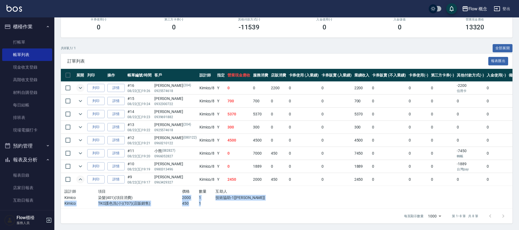
click at [189, 204] on div "設計師 項目 價格 數量 互助人 Kimico 染髮(401)(項目消費) 2000 1 技術協助-1[[PERSON_NAME]] Kimico TKO護色…" at bounding box center [165, 197] width 206 height 23
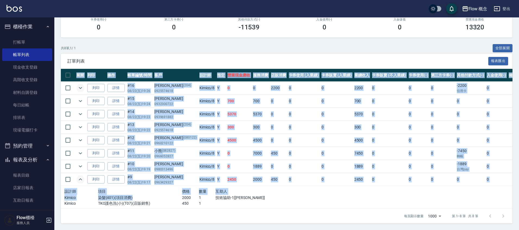
drag, startPoint x: 169, startPoint y: 193, endPoint x: 191, endPoint y: 208, distance: 26.1
click at [191, 208] on div "展開 列印 操作 帳單編號/時間 客戶 設計師 指定 營業現金應收 服務消費 店販消費 卡券使用 (入業績) 卡券販賣 (入業績) 業績收入 卡券販賣 (不入…" at bounding box center [286, 139] width 451 height 140
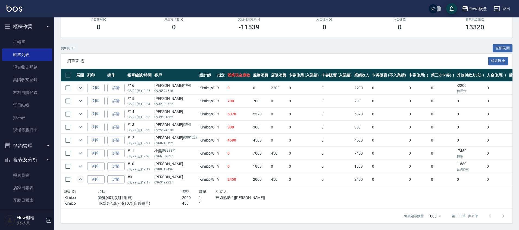
click at [199, 200] on p "1" at bounding box center [207, 203] width 17 height 6
drag, startPoint x: 191, startPoint y: 200, endPoint x: 172, endPoint y: 193, distance: 20.5
click at [172, 193] on div "設計師 項目 價格 數量 互助人 Kimico 染髮(401)(項目消費) 2000 1 技術協助-1[[PERSON_NAME]] Kimico TKO護色…" at bounding box center [165, 197] width 202 height 18
click at [182, 195] on p "2000" at bounding box center [190, 198] width 17 height 6
drag, startPoint x: 172, startPoint y: 193, endPoint x: 184, endPoint y: 197, distance: 13.1
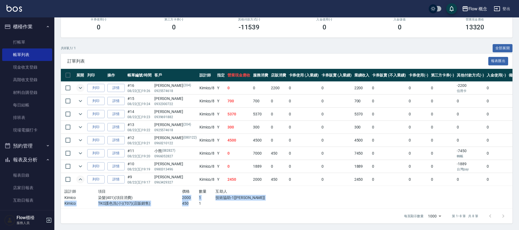
click at [184, 197] on div "設計師 項目 價格 數量 互助人 Kimico 染髮(401)(項目消費) 2000 1 技術協助-1[[PERSON_NAME]] Kimico TKO護色…" at bounding box center [165, 197] width 202 height 18
click at [65, 174] on input "checkbox" at bounding box center [67, 178] width 11 height 11
checkbox input "true"
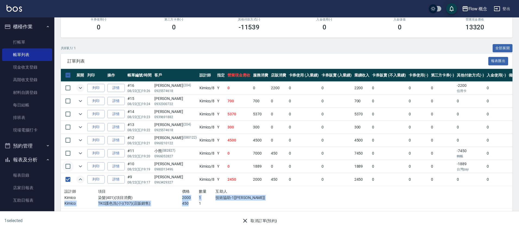
click at [68, 162] on input "checkbox" at bounding box center [67, 165] width 11 height 11
checkbox input "true"
click at [70, 149] on input "checkbox" at bounding box center [67, 152] width 11 height 11
checkbox input "true"
click at [67, 137] on input "checkbox" at bounding box center [67, 139] width 11 height 11
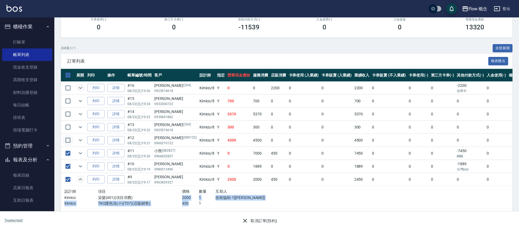
checkbox input "true"
click at [71, 124] on input "checkbox" at bounding box center [67, 126] width 11 height 11
checkbox input "true"
click at [68, 108] on input "checkbox" at bounding box center [67, 113] width 11 height 11
checkbox input "true"
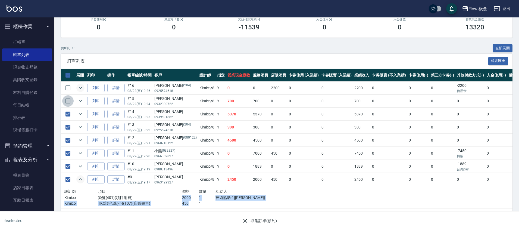
click at [65, 96] on input "checkbox" at bounding box center [67, 100] width 11 height 11
click at [66, 95] on input "checkbox" at bounding box center [67, 100] width 11 height 11
checkbox input "false"
click at [67, 114] on input "checkbox" at bounding box center [67, 113] width 11 height 11
checkbox input "false"
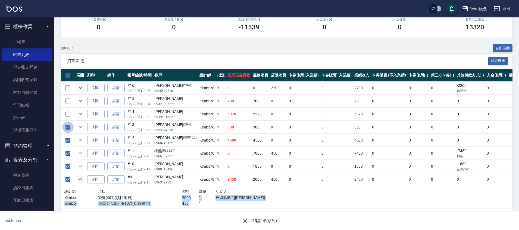
click at [66, 123] on input "checkbox" at bounding box center [67, 126] width 11 height 11
checkbox input "false"
click at [67, 134] on input "checkbox" at bounding box center [67, 139] width 11 height 11
checkbox input "false"
click at [66, 147] on input "checkbox" at bounding box center [67, 152] width 11 height 11
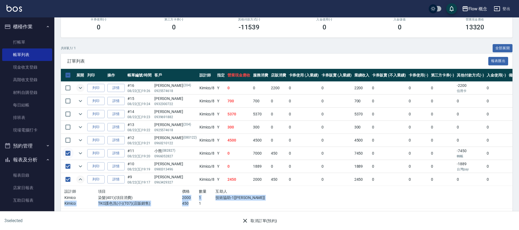
checkbox input "false"
click at [65, 160] on input "checkbox" at bounding box center [67, 165] width 11 height 11
checkbox input "false"
click at [68, 176] on input "checkbox" at bounding box center [67, 178] width 11 height 11
checkbox input "false"
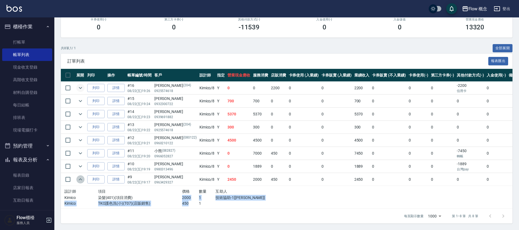
click at [81, 177] on icon "expand row" at bounding box center [80, 179] width 7 height 7
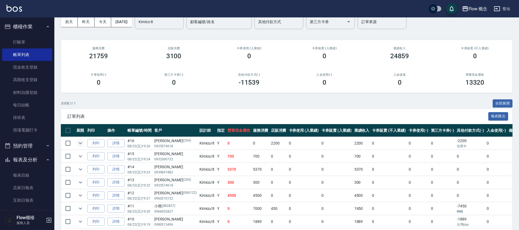
scroll to position [0, 0]
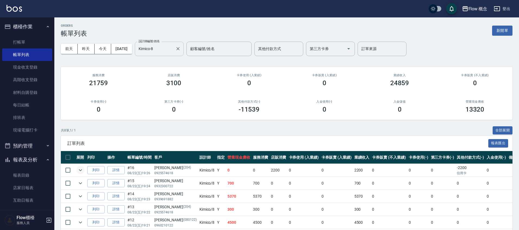
click at [184, 51] on div "Kimico-8 設計師編號/姓名" at bounding box center [159, 49] width 49 height 14
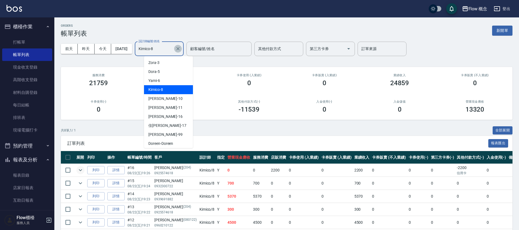
click at [181, 49] on icon "Clear" at bounding box center [177, 48] width 5 height 5
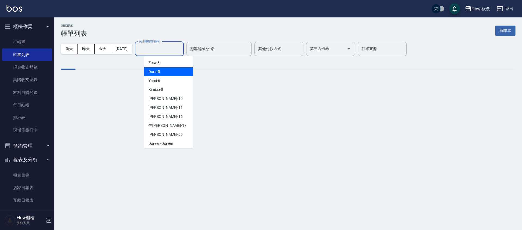
click at [162, 73] on div "Dora -5" at bounding box center [168, 71] width 49 height 9
type input "Dora-5"
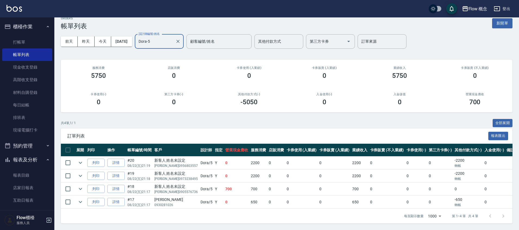
scroll to position [11, 0]
click at [79, 159] on icon "expand row" at bounding box center [80, 162] width 7 height 7
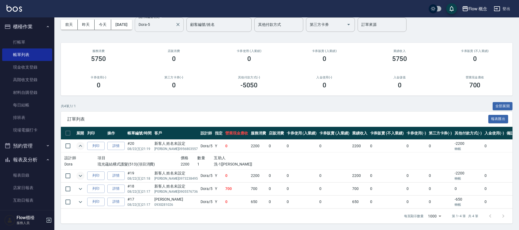
click at [81, 174] on icon "expand row" at bounding box center [80, 175] width 3 height 2
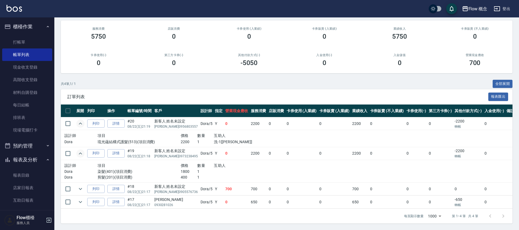
scroll to position [50, 0]
click at [81, 187] on icon "expand row" at bounding box center [80, 188] width 7 height 7
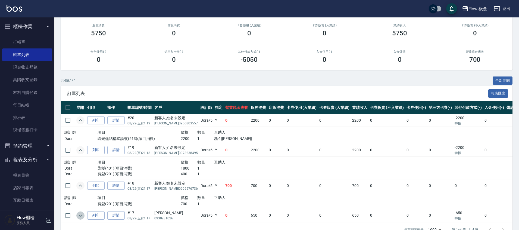
click at [79, 217] on icon "expand row" at bounding box center [80, 215] width 7 height 7
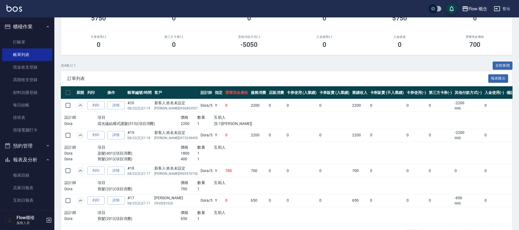
scroll to position [84, 0]
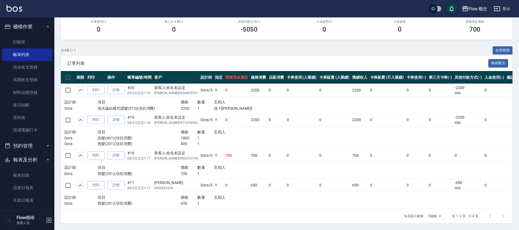
click at [340, 204] on div "展開 列印 操作 帳單編號/時間 客戶 設計師 指定 營業現金應收 服務消費 店販消費 卡券使用 (入業績) 卡券販賣 (入業績) 業績收入 卡券販賣 (不入…" at bounding box center [286, 139] width 451 height 137
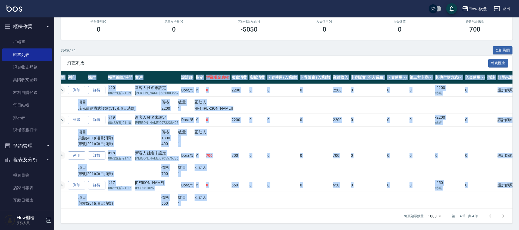
drag, startPoint x: 120, startPoint y: 208, endPoint x: 81, endPoint y: 208, distance: 38.6
click at [81, 208] on div "訂單列表 報表匯出 展開 列印 操作 帳單編號/時間 客戶 設計師 指定 營業現金應收 服務消費 店販消費 卡券使用 (入業績) 卡券販賣 (入業績) 業績收…" at bounding box center [286, 139] width 451 height 167
click at [136, 194] on div "項目" at bounding box center [119, 197] width 83 height 7
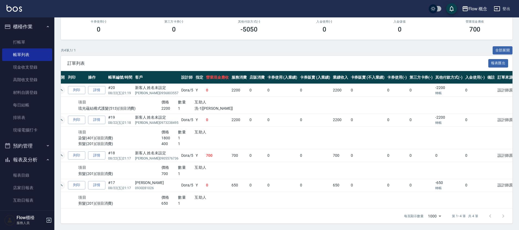
scroll to position [0, 0]
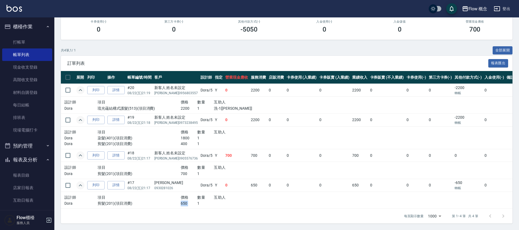
drag, startPoint x: 158, startPoint y: 197, endPoint x: 189, endPoint y: 198, distance: 31.0
click at [189, 200] on div "Dora 剪髮(201)(項目消費) 650 1" at bounding box center [163, 203] width 199 height 6
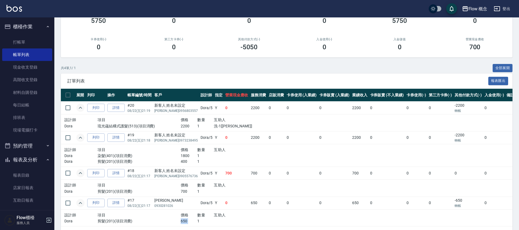
scroll to position [84, 0]
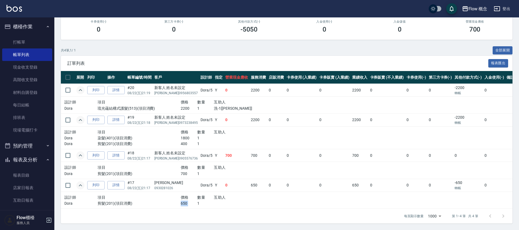
click at [81, 88] on icon "expand row" at bounding box center [80, 90] width 7 height 7
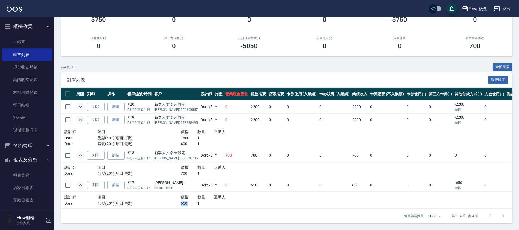
click at [81, 116] on icon "expand row" at bounding box center [80, 119] width 7 height 7
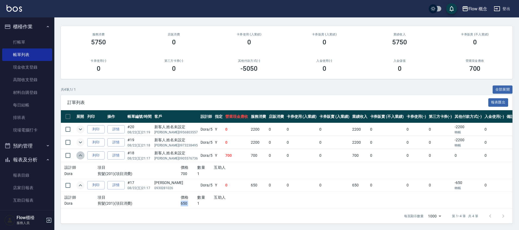
click at [81, 152] on icon "expand row" at bounding box center [80, 155] width 7 height 7
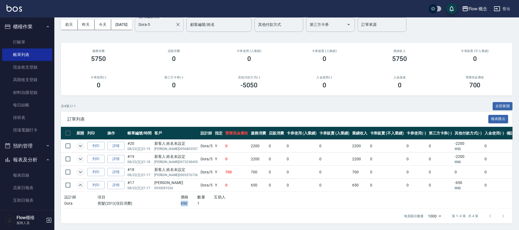
scroll to position [28, 0]
click at [78, 186] on td at bounding box center [80, 184] width 11 height 13
click at [79, 182] on icon "expand row" at bounding box center [80, 184] width 7 height 7
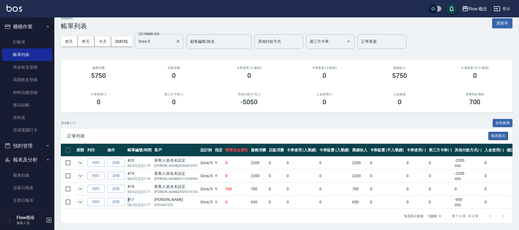
scroll to position [11, 0]
click at [149, 163] on p "08/22 (五) 21:19" at bounding box center [139, 165] width 24 height 5
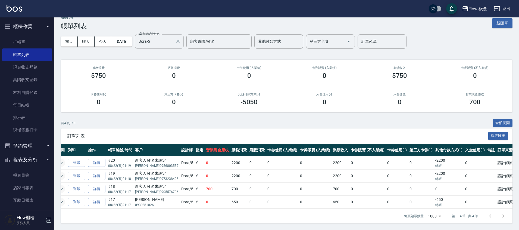
click at [284, 45] on div "[DATE] [DATE] [DATE] [DATE] 設計師編號/姓名 [PERSON_NAME]-5 設計師編號/姓名 顧客編號/姓名 顧客編號/姓名 其…" at bounding box center [286, 41] width 451 height 23
click at [181, 39] on icon "Clear" at bounding box center [177, 41] width 5 height 5
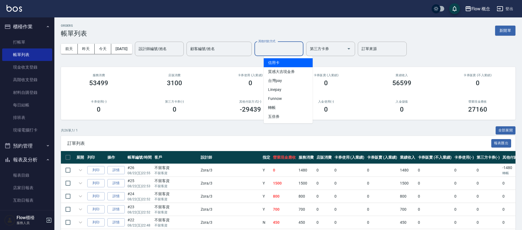
click at [294, 47] on input "其他付款方式" at bounding box center [279, 49] width 44 height 10
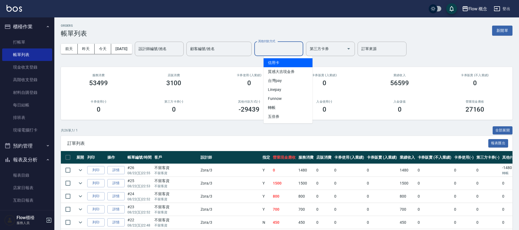
click at [279, 63] on span "信用卡" at bounding box center [288, 62] width 49 height 9
type input "信用卡"
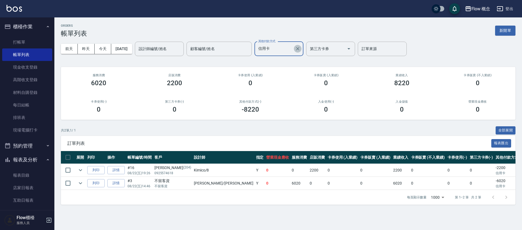
click at [301, 47] on button "Clear" at bounding box center [298, 49] width 8 height 8
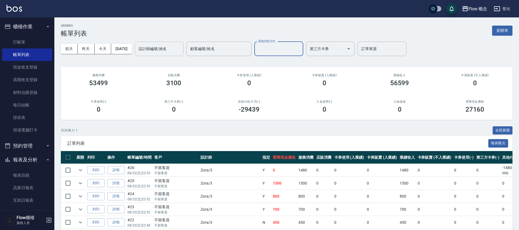
click at [179, 54] on div "設計師編號/姓名" at bounding box center [159, 49] width 49 height 14
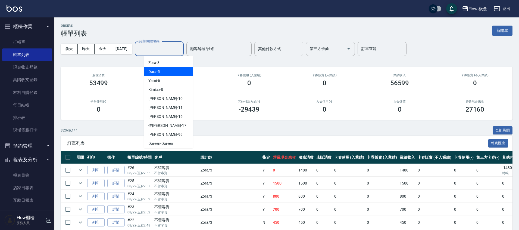
click at [175, 72] on div "Dora -5" at bounding box center [168, 71] width 49 height 9
type input "Dora-5"
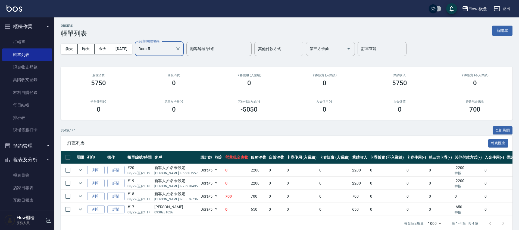
scroll to position [11, 0]
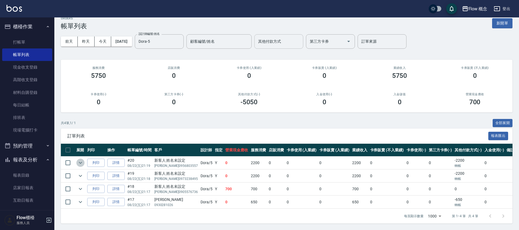
click at [83, 159] on icon "expand row" at bounding box center [80, 162] width 7 height 7
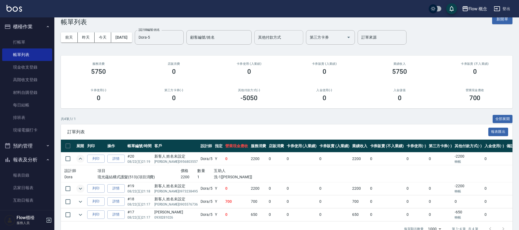
click at [78, 185] on icon "expand row" at bounding box center [80, 188] width 7 height 7
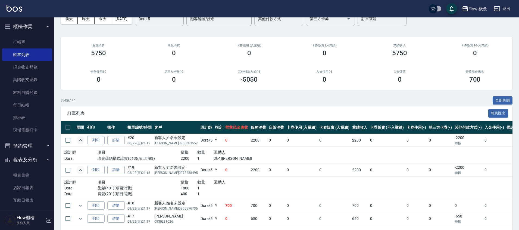
scroll to position [51, 0]
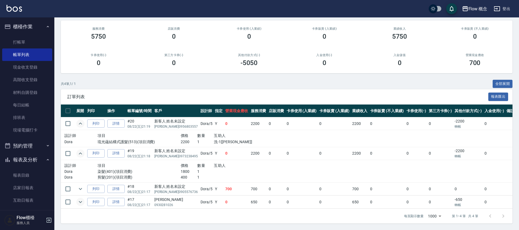
click at [83, 198] on icon "expand row" at bounding box center [80, 201] width 7 height 7
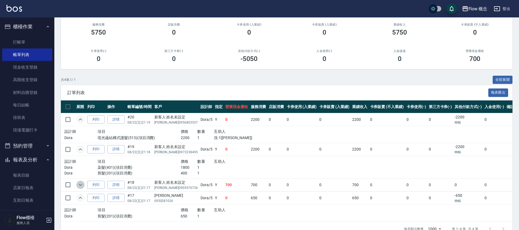
click at [83, 187] on icon "expand row" at bounding box center [80, 184] width 7 height 7
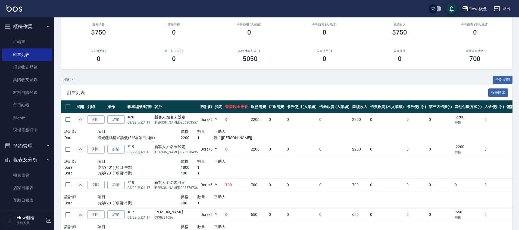
scroll to position [84, 0]
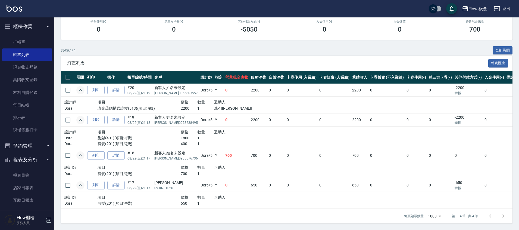
click at [80, 182] on icon "expand row" at bounding box center [80, 185] width 7 height 7
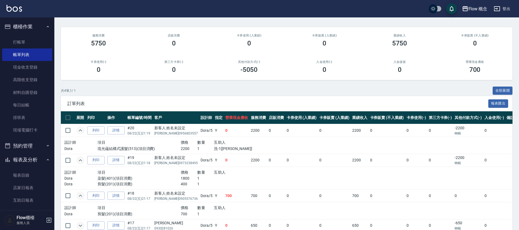
scroll to position [67, 0]
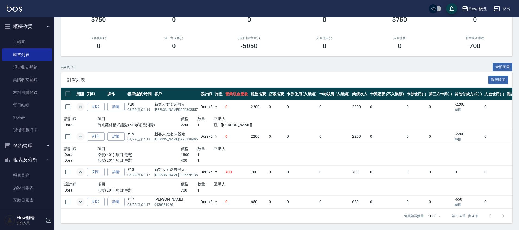
click at [454, 202] on p "轉帳" at bounding box center [467, 204] width 27 height 5
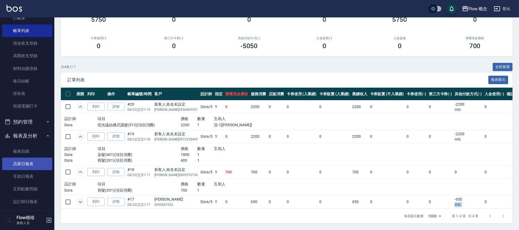
scroll to position [39, 0]
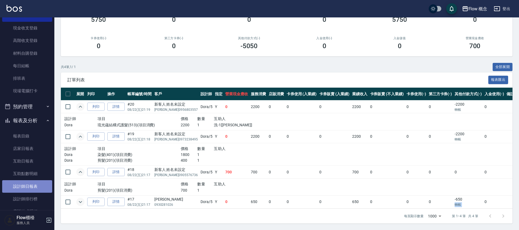
click at [27, 185] on link "設計師日報表" at bounding box center [27, 186] width 50 height 12
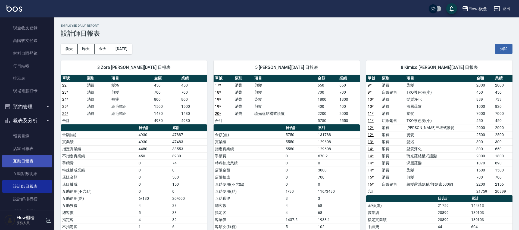
scroll to position [79, 0]
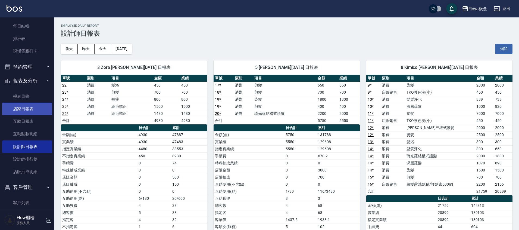
click at [38, 110] on link "店家日報表" at bounding box center [27, 108] width 50 height 12
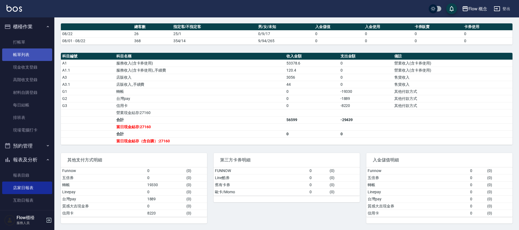
click at [11, 51] on link "帳單列表" at bounding box center [27, 54] width 50 height 12
click at [34, 54] on link "帳單列表" at bounding box center [27, 54] width 50 height 12
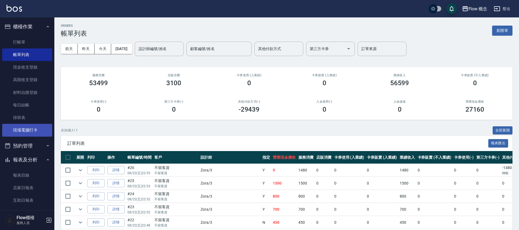
click at [22, 133] on link "現場電腦打卡" at bounding box center [27, 130] width 50 height 12
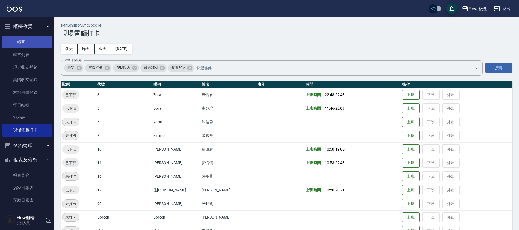
click at [19, 42] on link "打帳單" at bounding box center [27, 42] width 50 height 12
